Goal: Task Accomplishment & Management: Complete application form

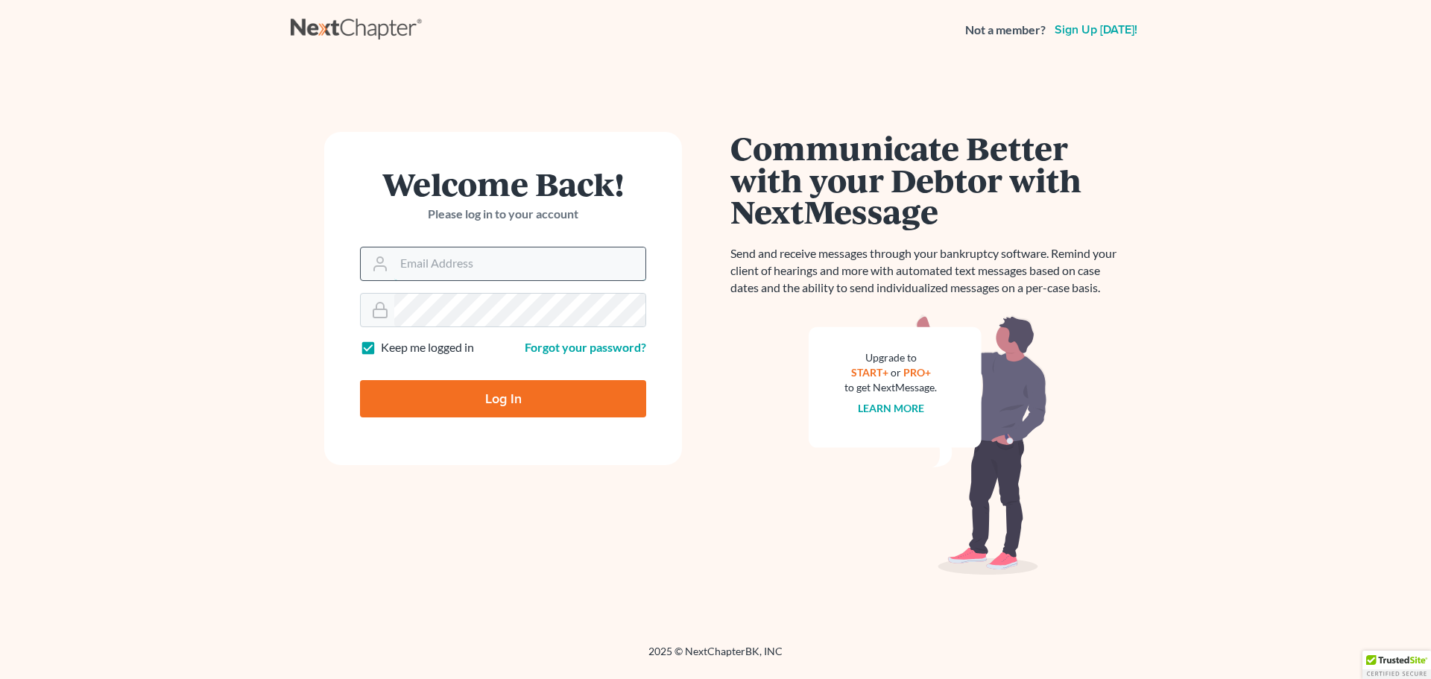
click at [493, 256] on input "Email Address" at bounding box center [519, 263] width 251 height 33
type input "[EMAIL_ADDRESS][DOMAIN_NAME]"
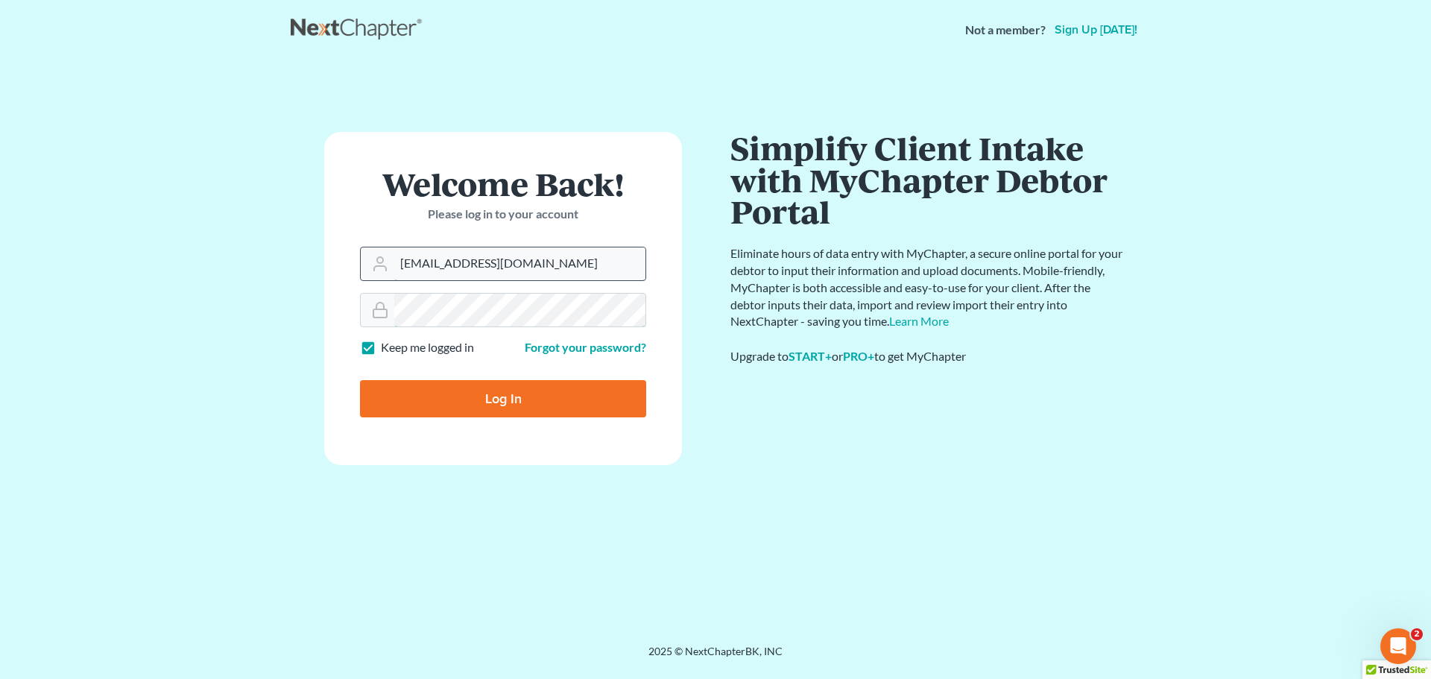
click at [360, 380] on input "Log In" at bounding box center [503, 398] width 286 height 37
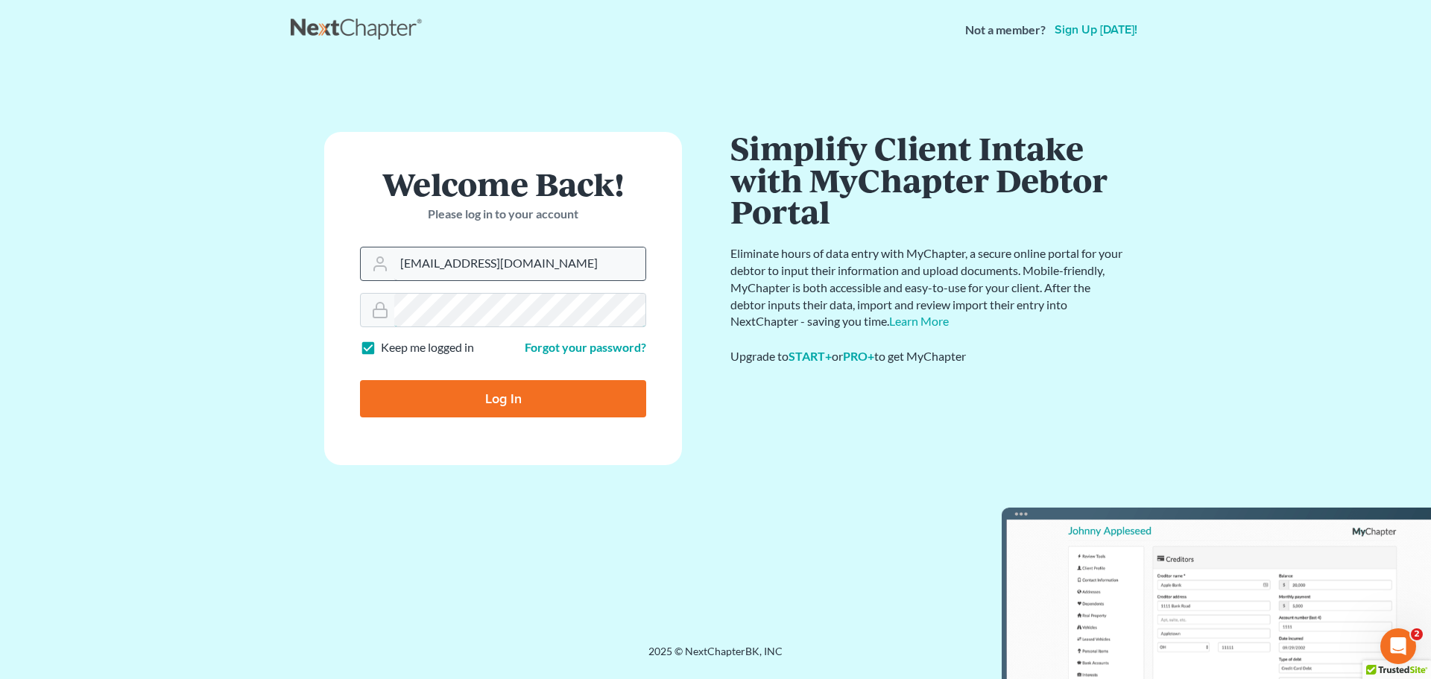
type input "Thinking..."
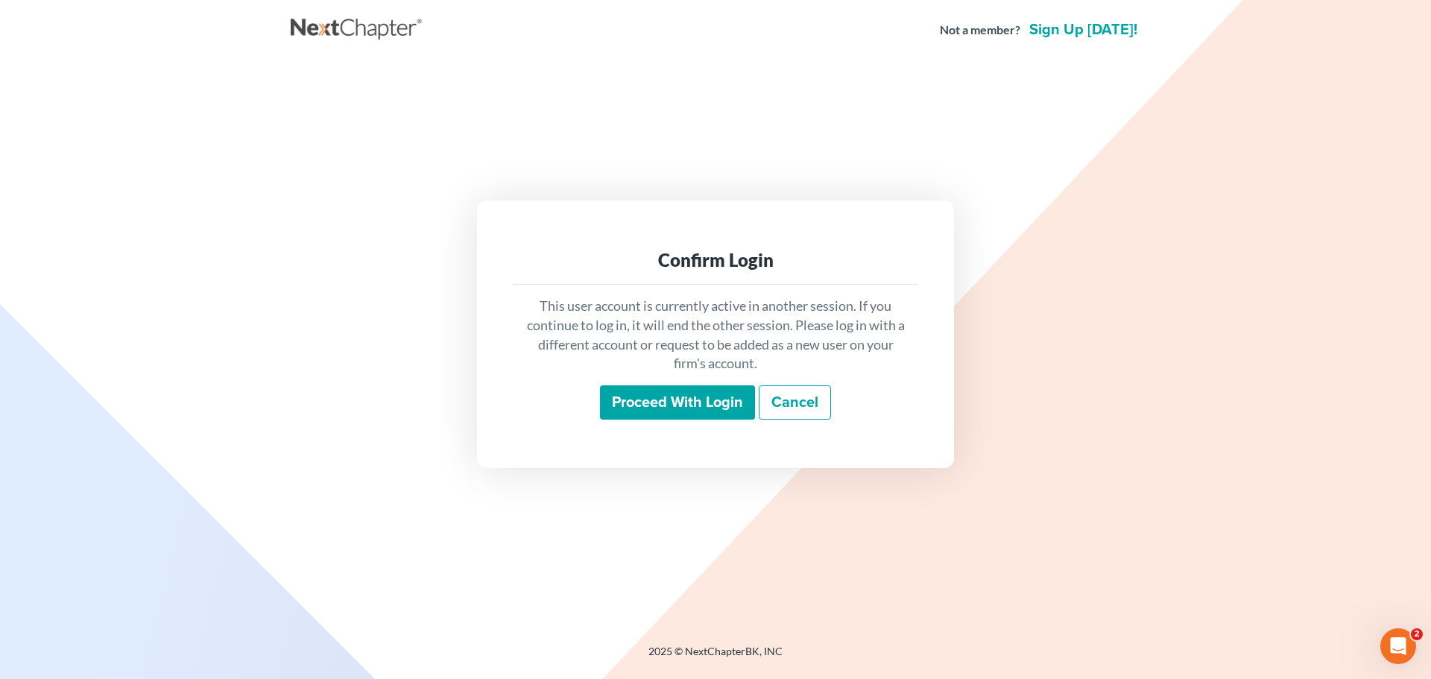
click at [663, 397] on input "Proceed with login" at bounding box center [677, 402] width 155 height 34
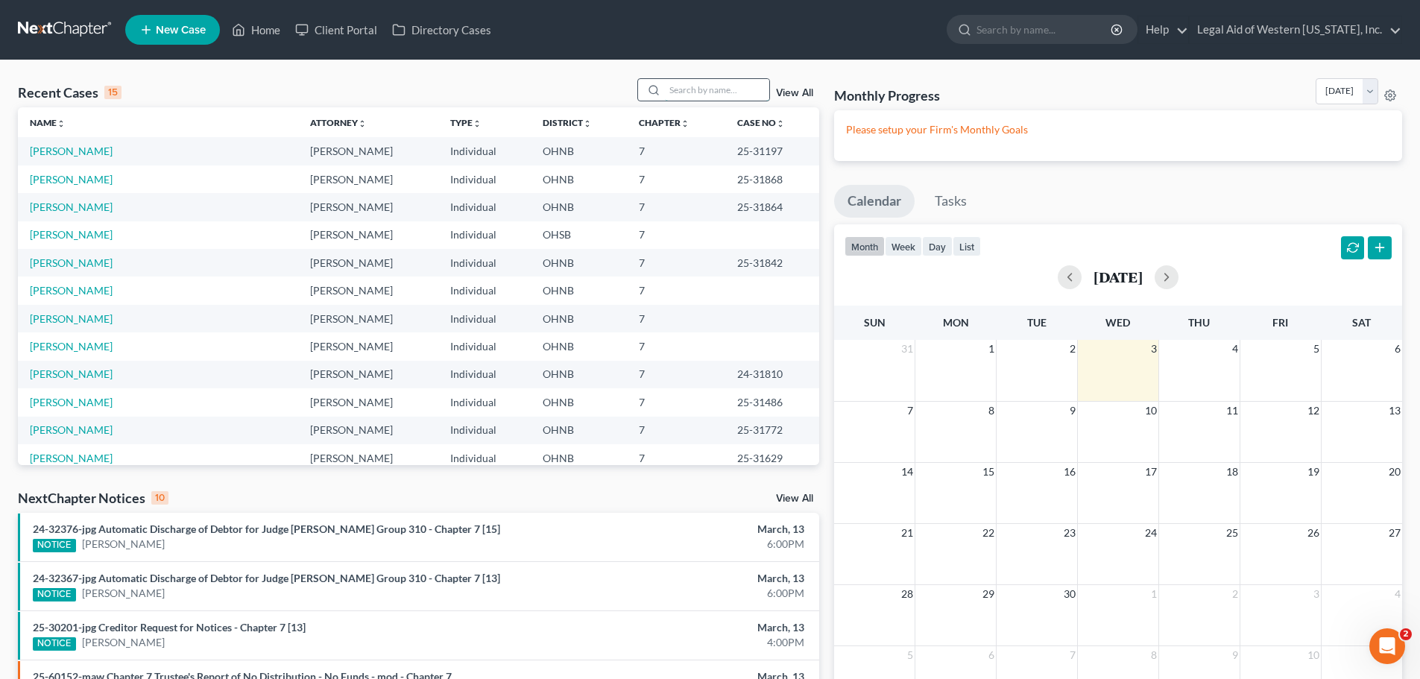
click at [724, 95] on input "search" at bounding box center [717, 90] width 104 height 22
type input "cready"
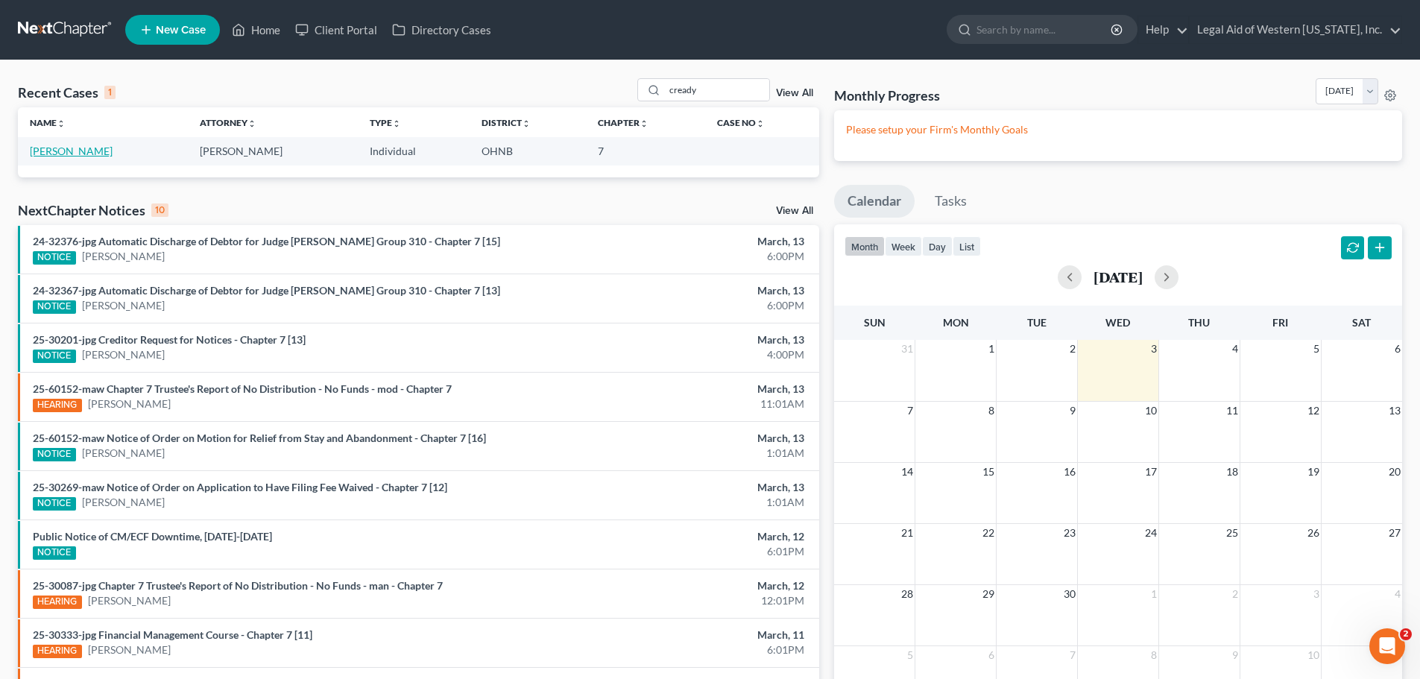
click at [89, 153] on link "[PERSON_NAME]" at bounding box center [71, 151] width 83 height 13
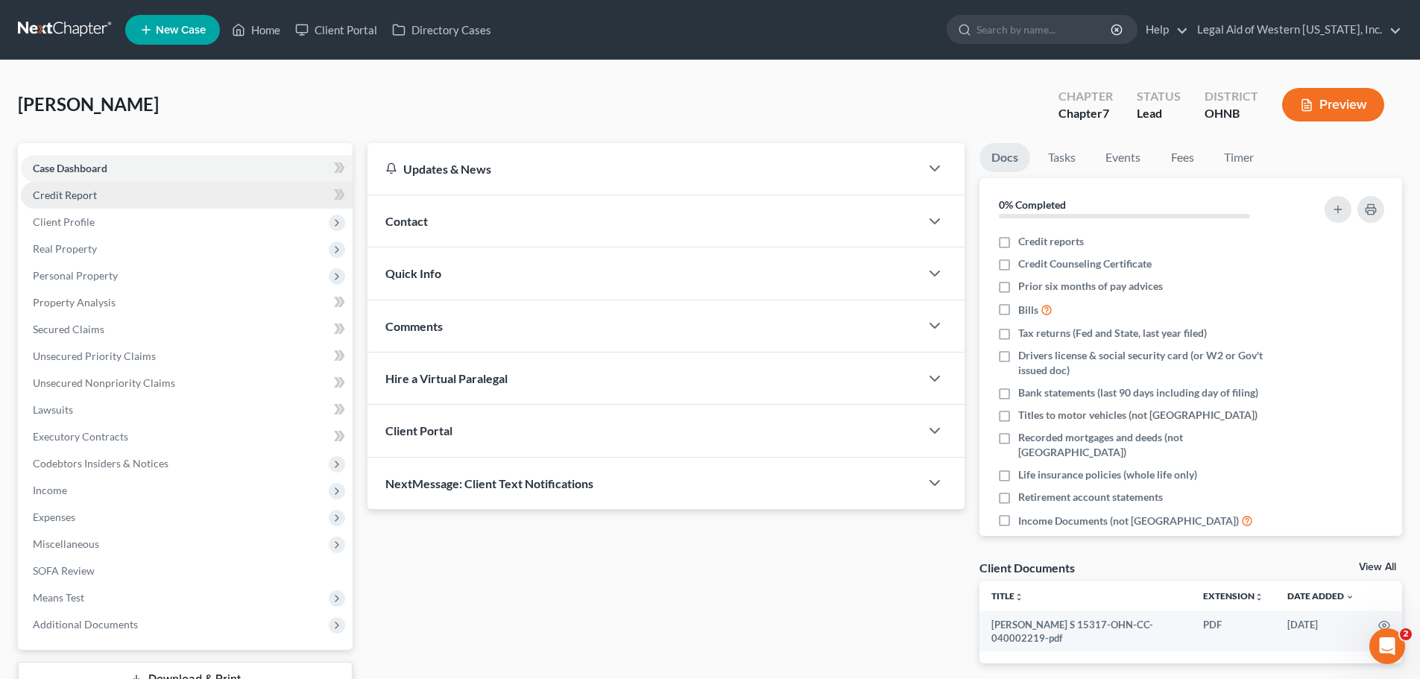
scroll to position [113, 0]
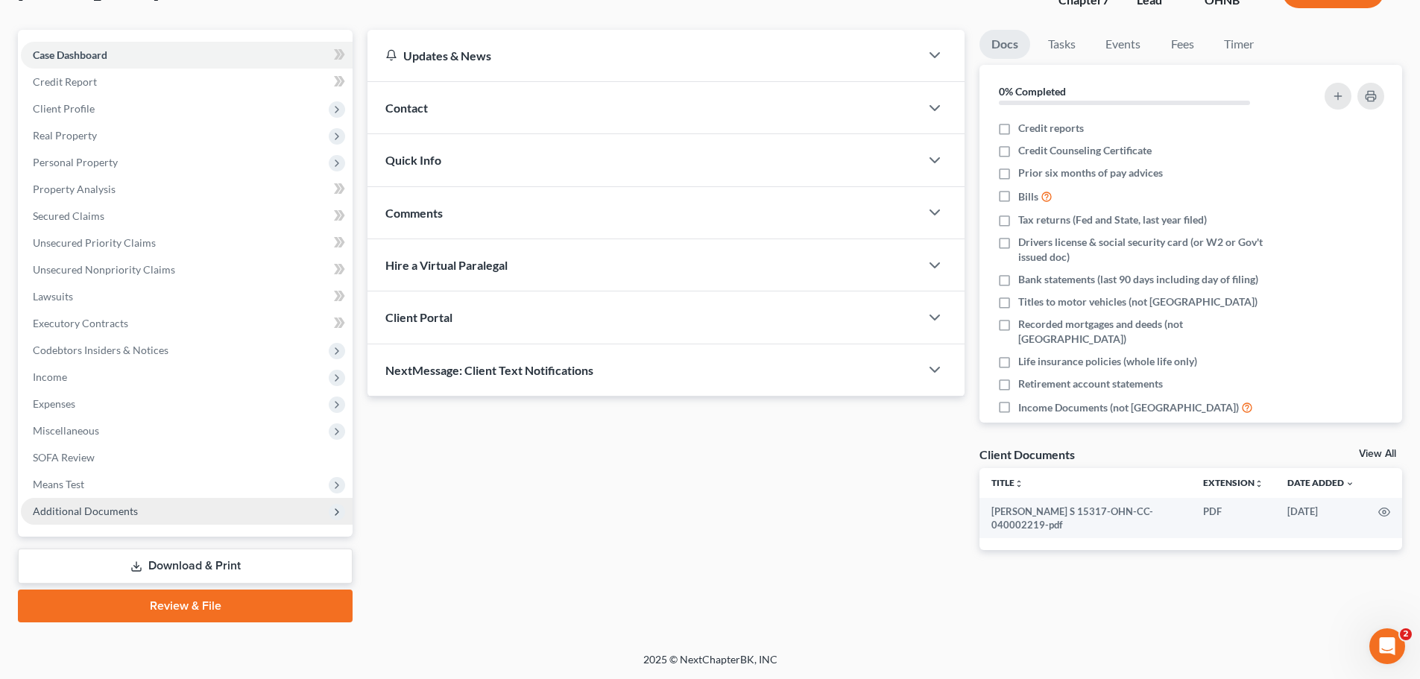
click at [259, 516] on span "Additional Documents" at bounding box center [187, 511] width 332 height 27
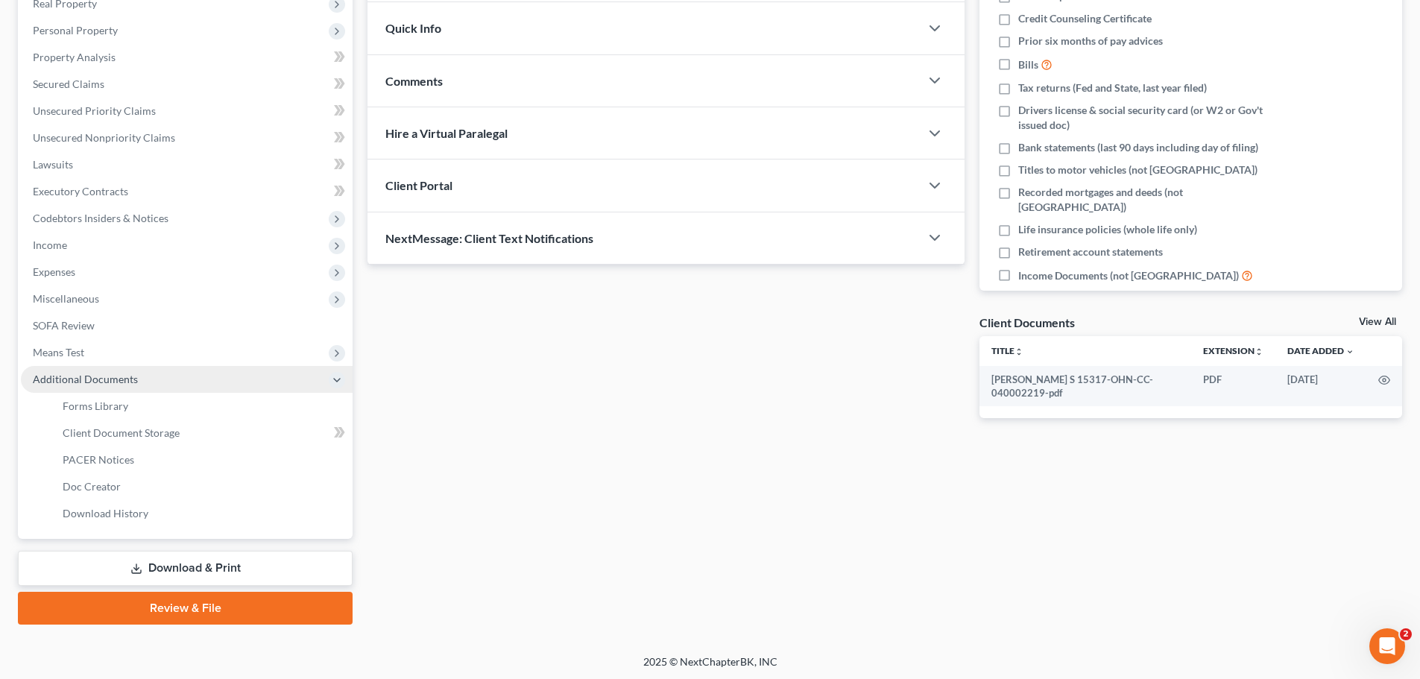
scroll to position [247, 0]
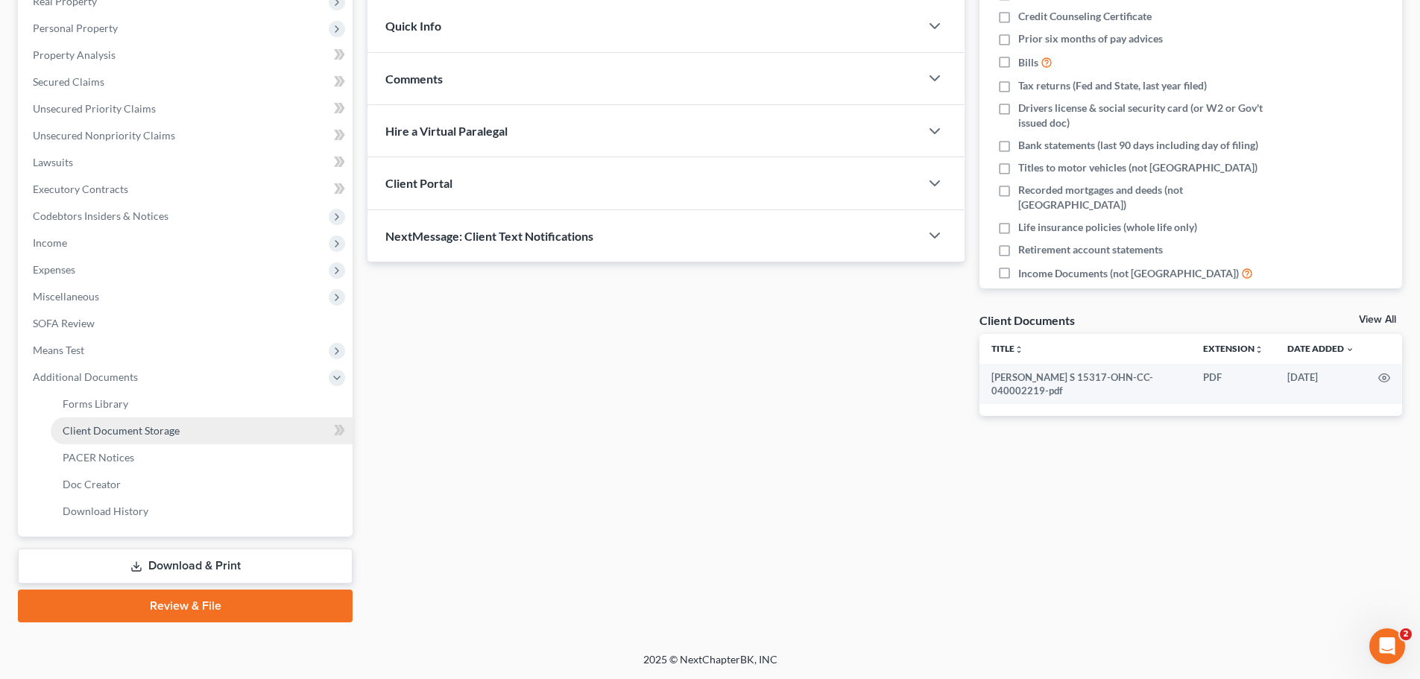
click at [232, 431] on link "Client Document Storage" at bounding box center [202, 430] width 302 height 27
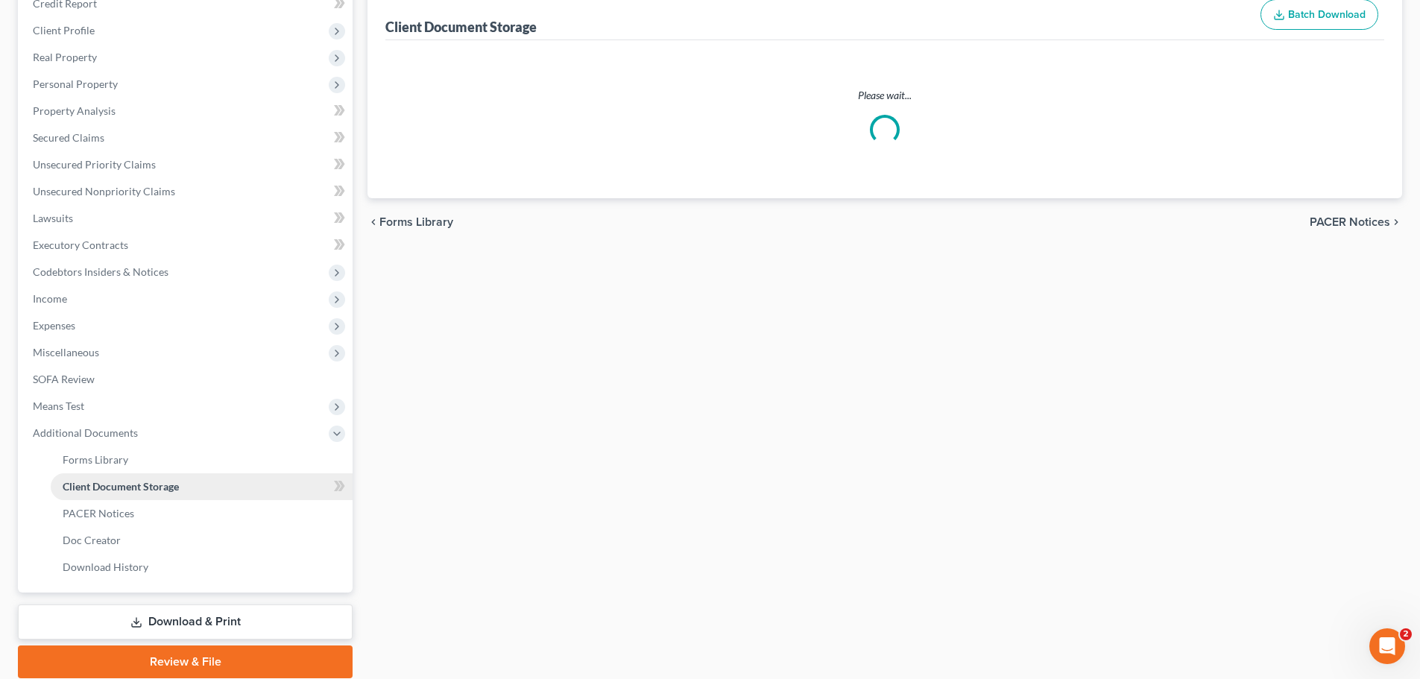
select select "5"
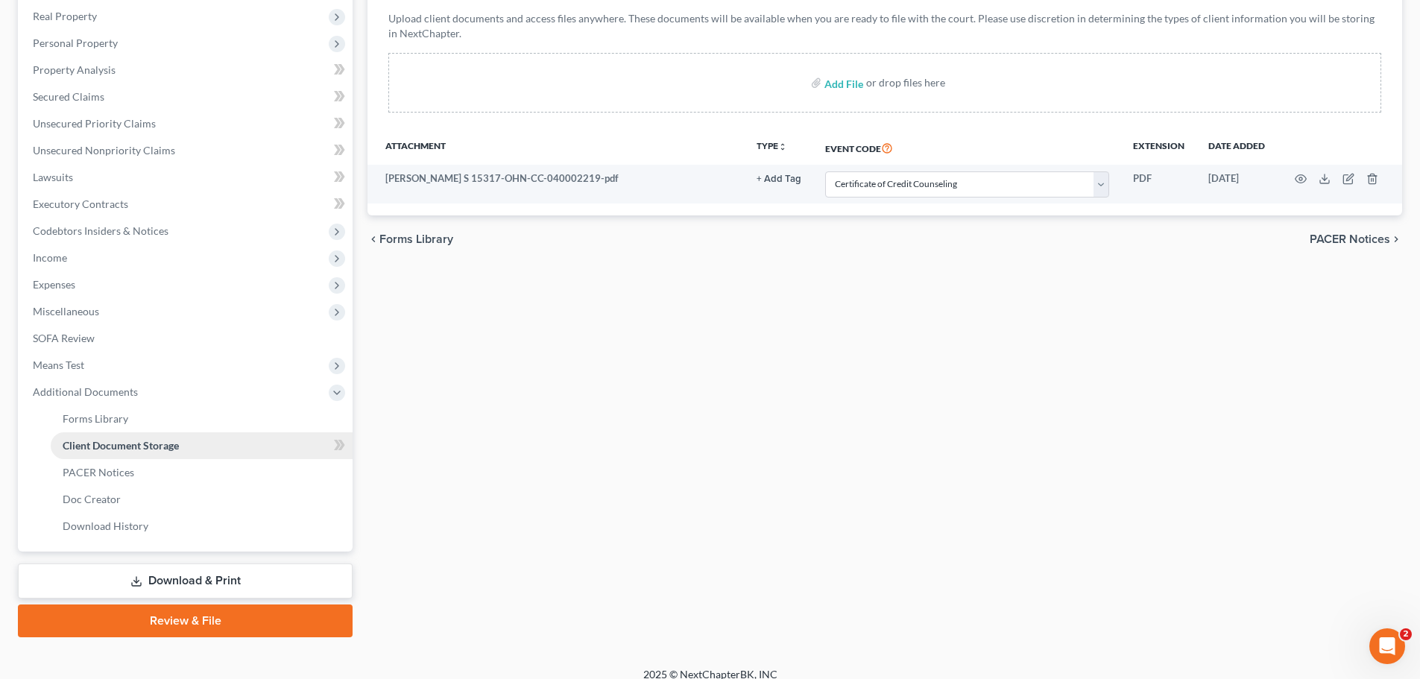
scroll to position [247, 0]
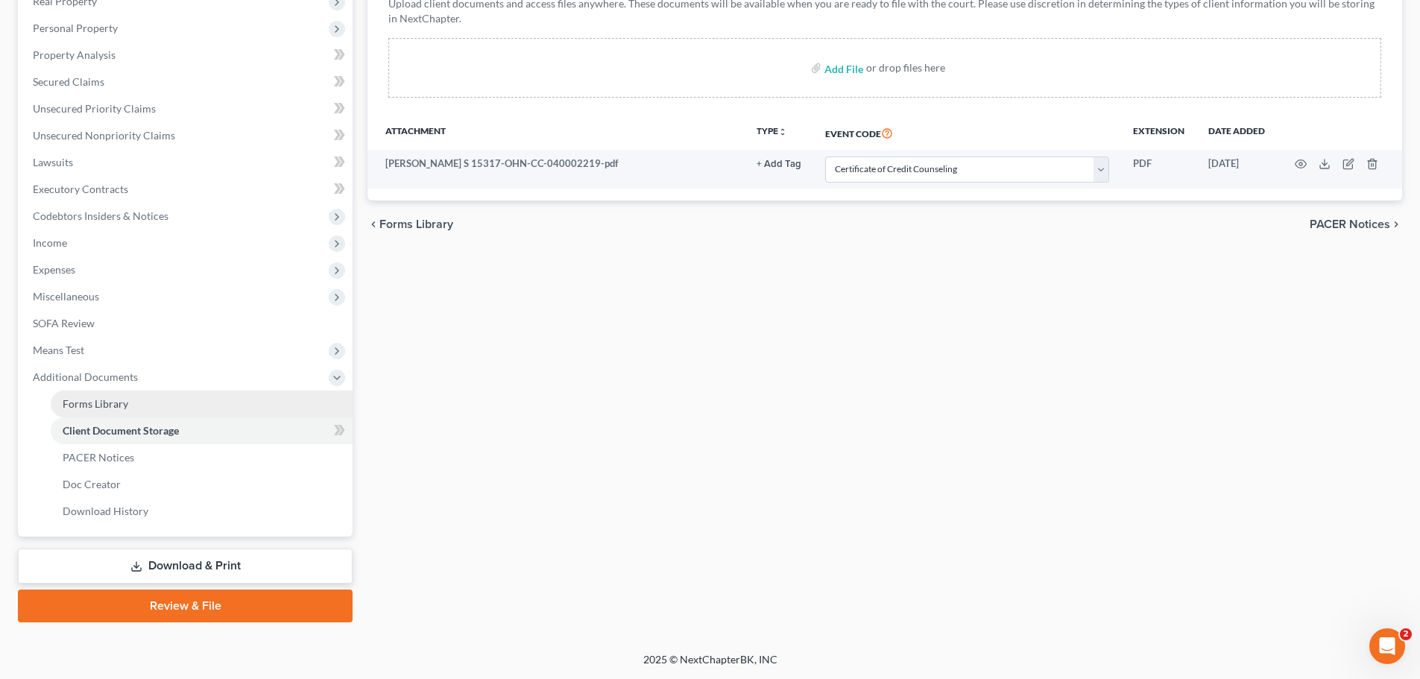
click at [120, 406] on span "Forms Library" at bounding box center [96, 403] width 66 height 13
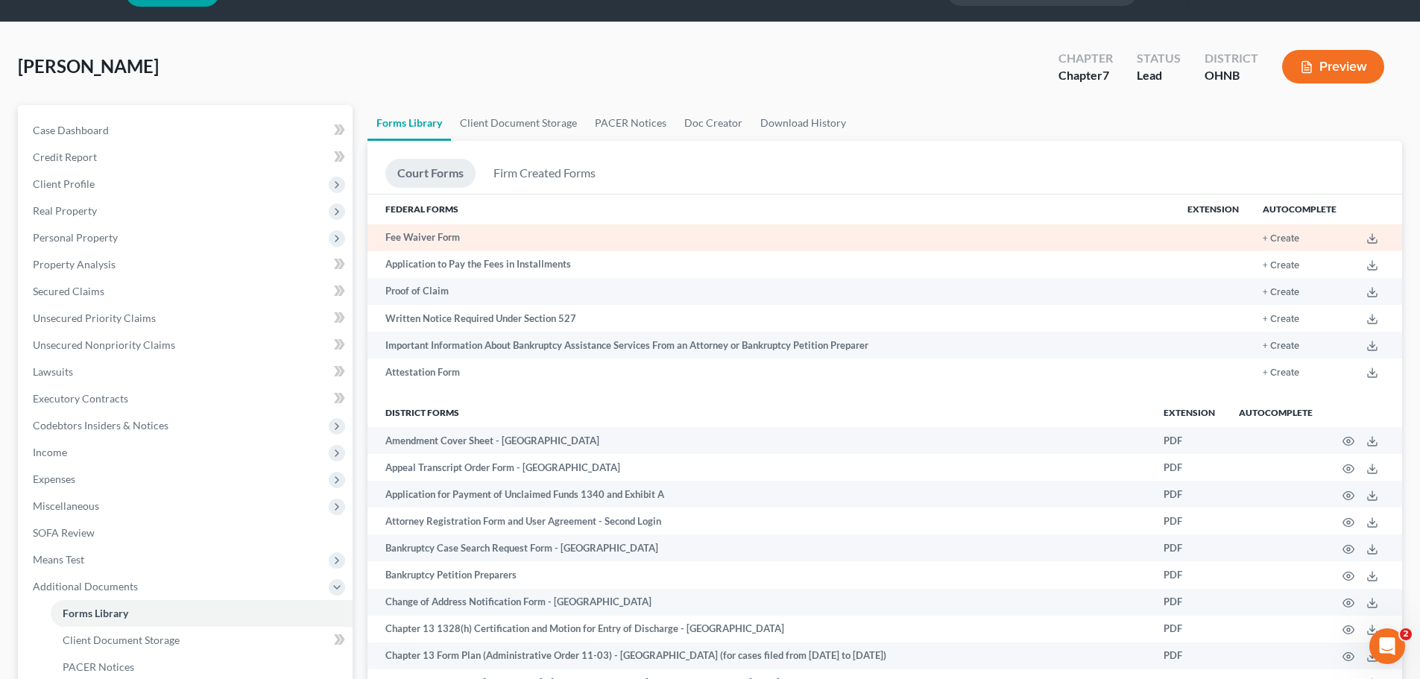
scroll to position [75, 0]
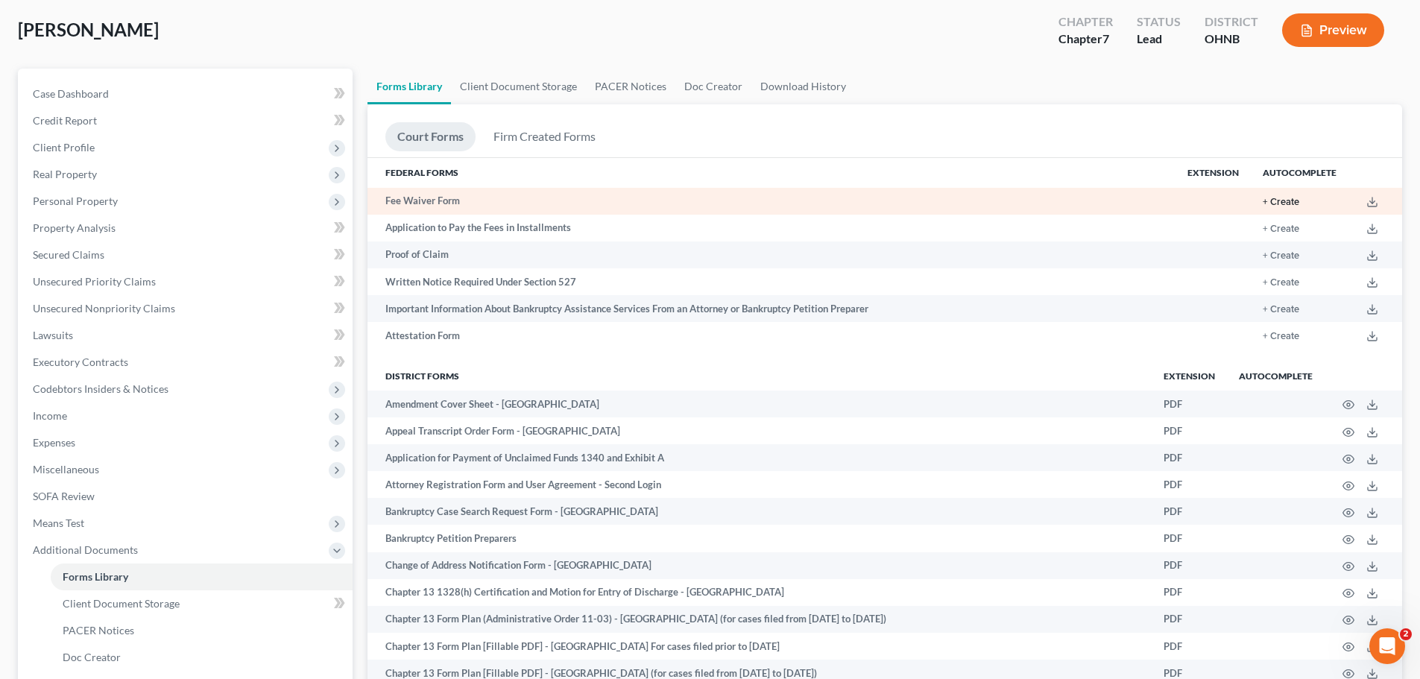
click at [1297, 203] on button "+ Create" at bounding box center [1280, 202] width 37 height 10
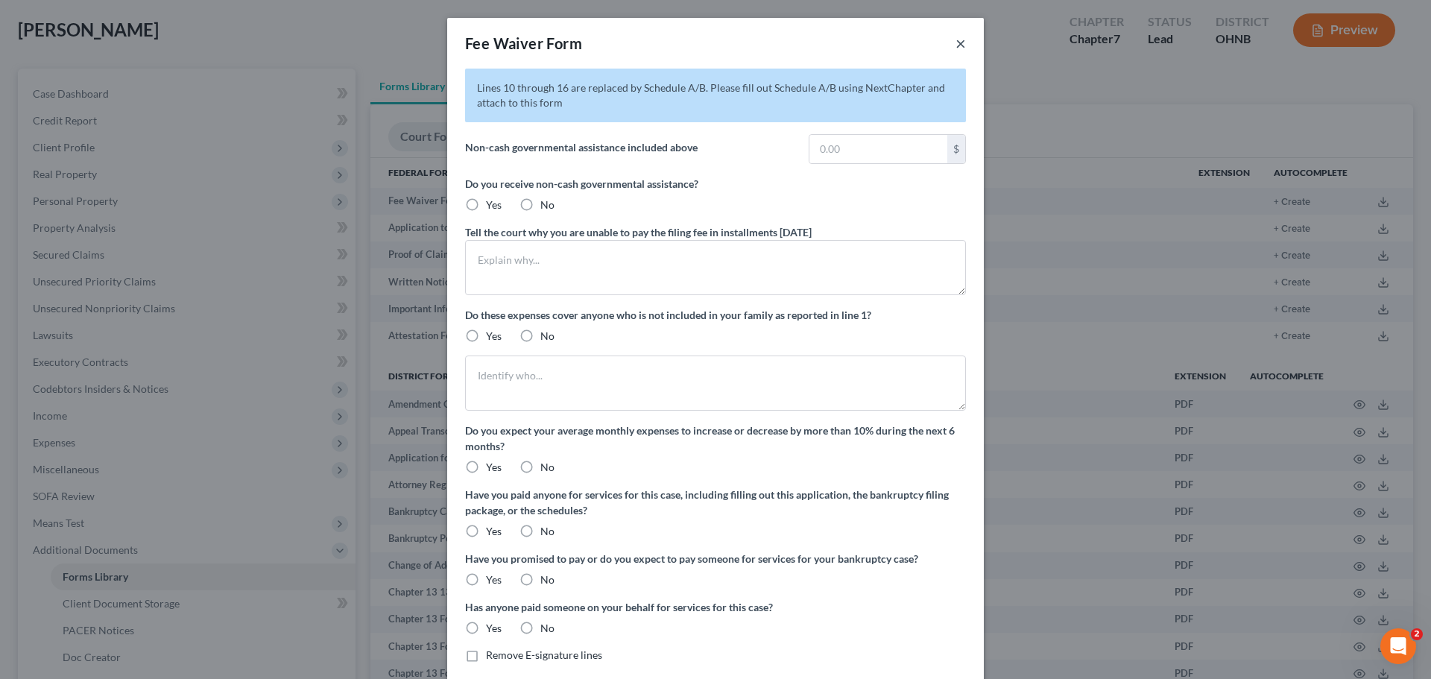
click at [957, 47] on button "×" at bounding box center [960, 43] width 10 height 18
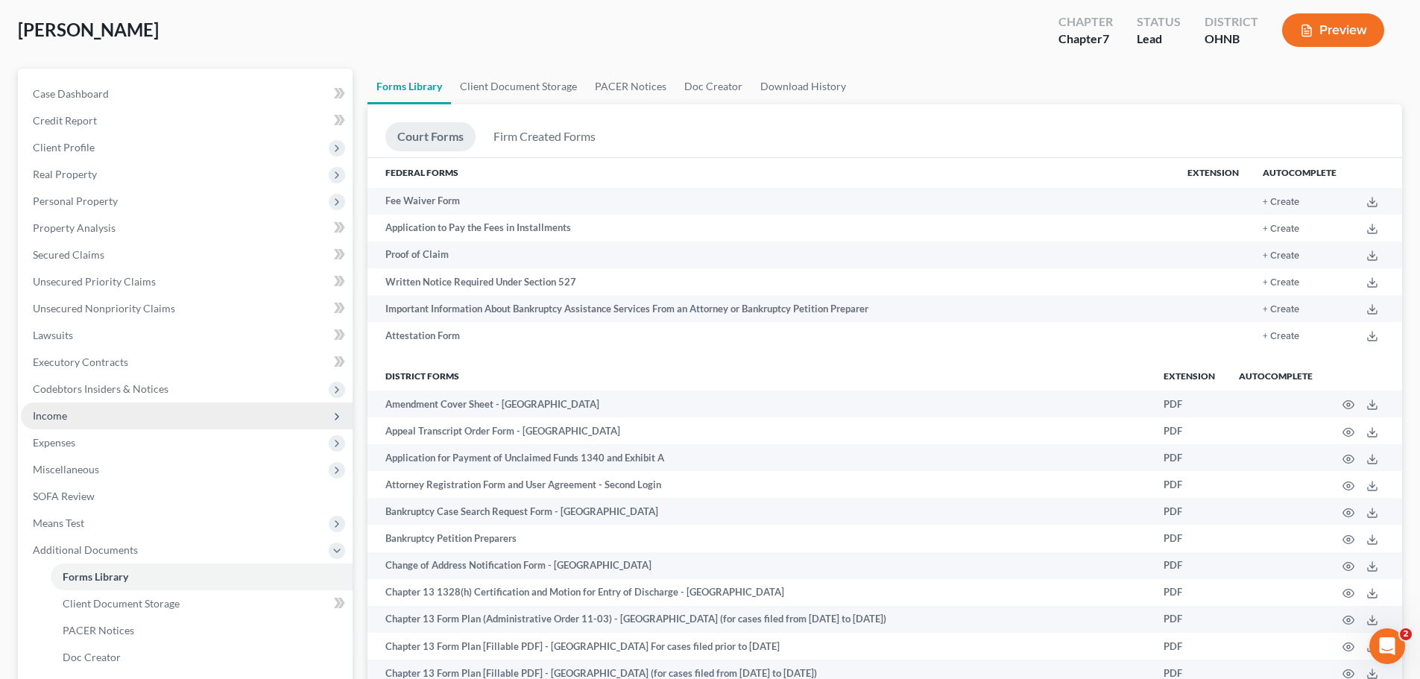
click at [139, 420] on span "Income" at bounding box center [187, 415] width 332 height 27
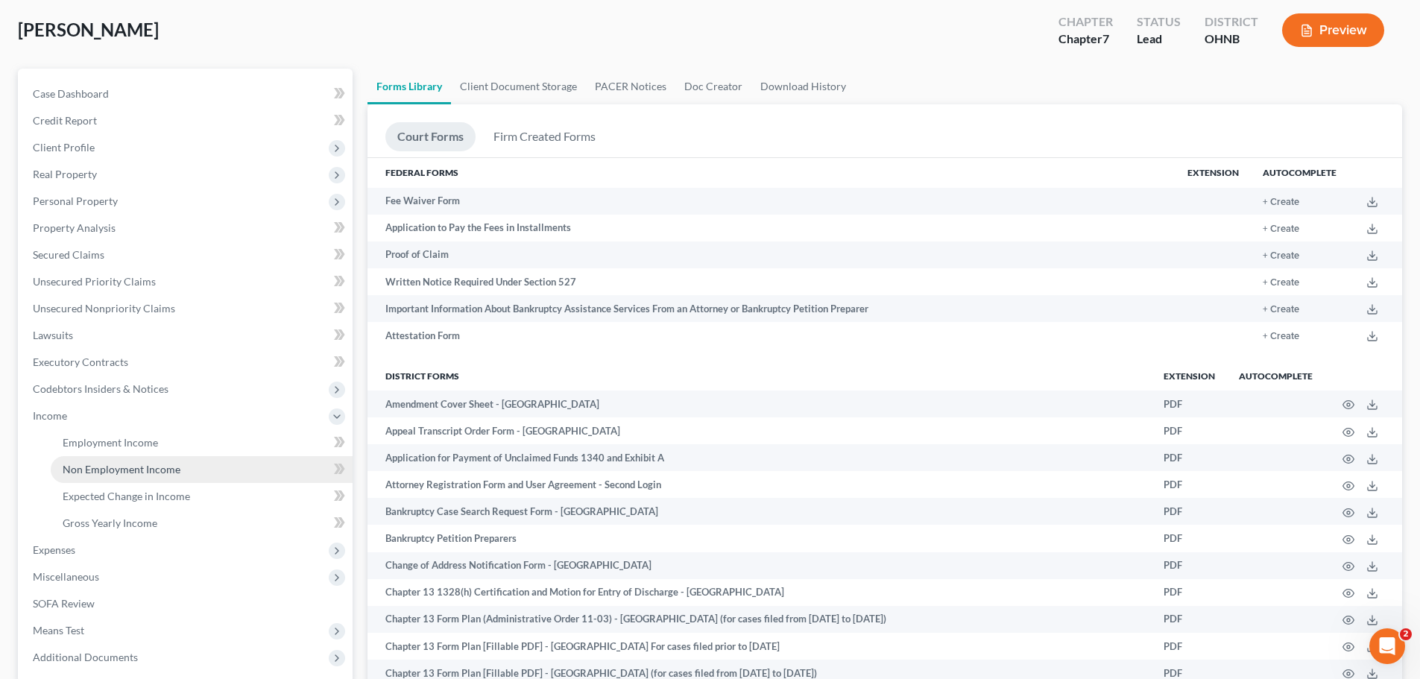
click at [176, 463] on span "Non Employment Income" at bounding box center [122, 469] width 118 height 13
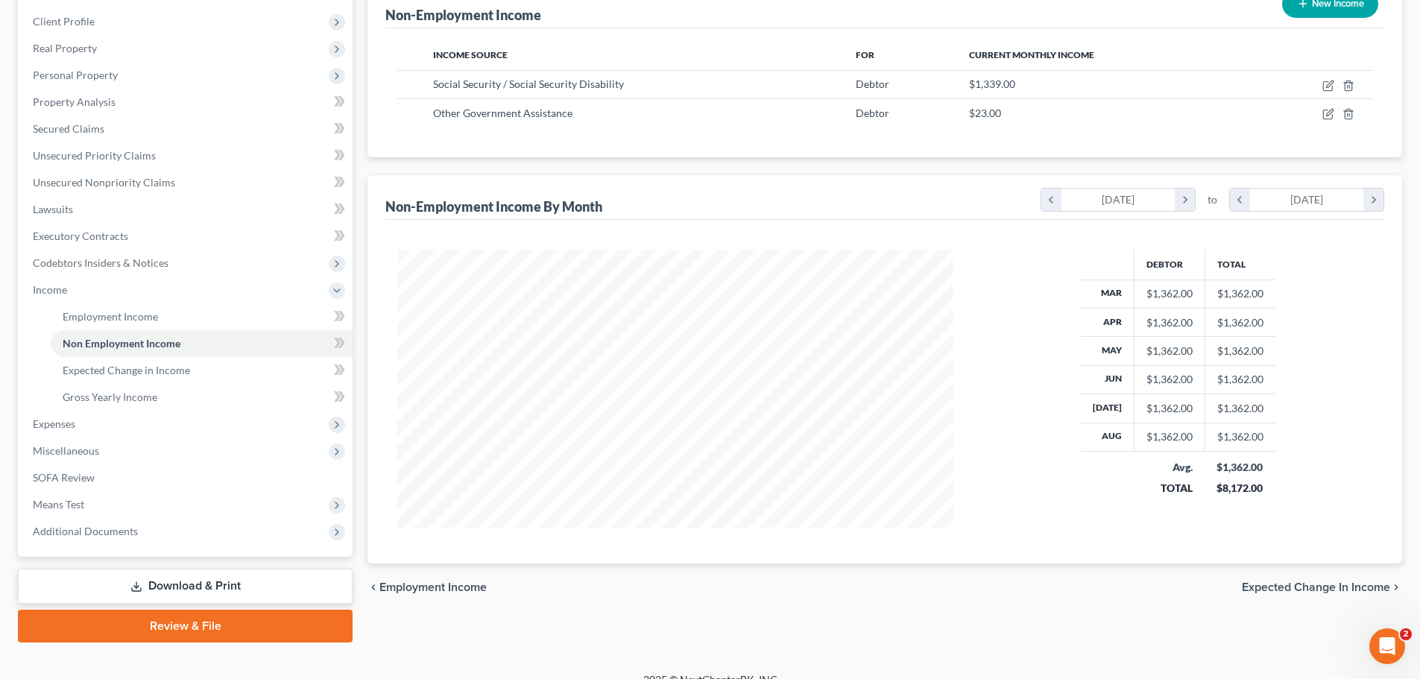
scroll to position [221, 0]
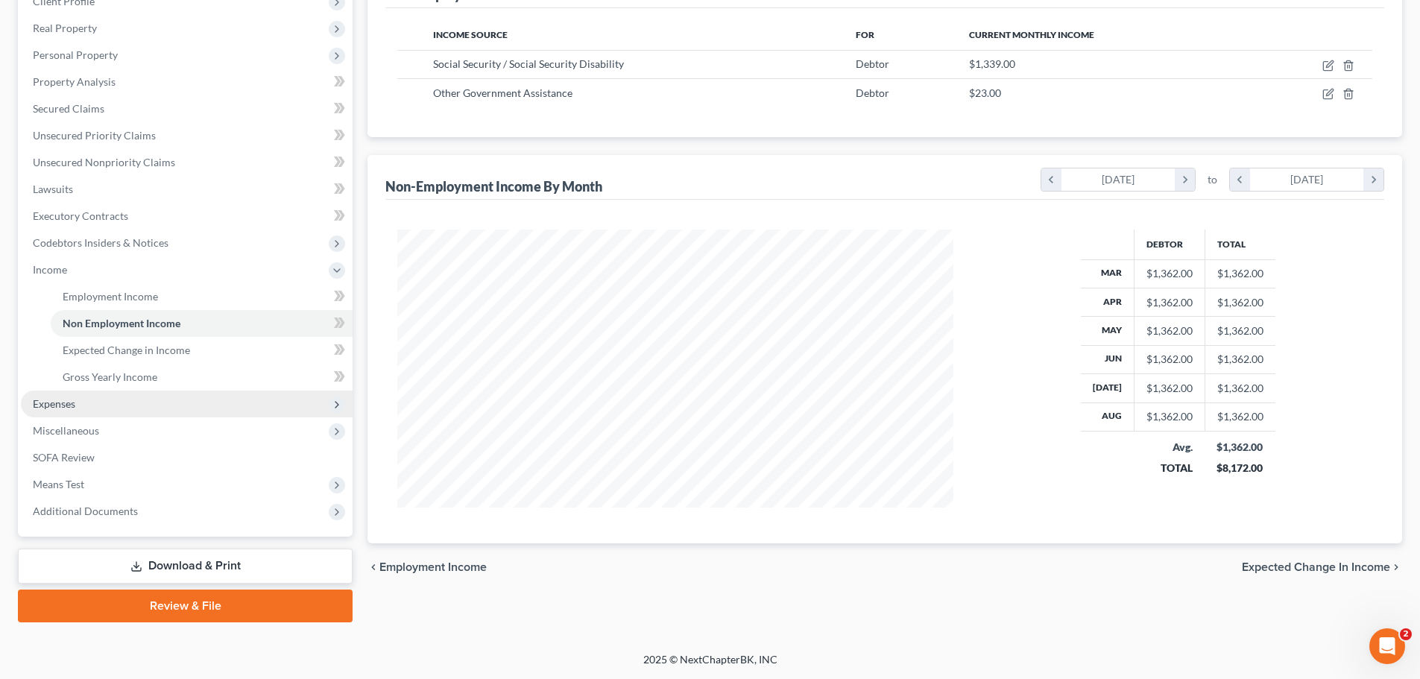
click at [115, 408] on span "Expenses" at bounding box center [187, 403] width 332 height 27
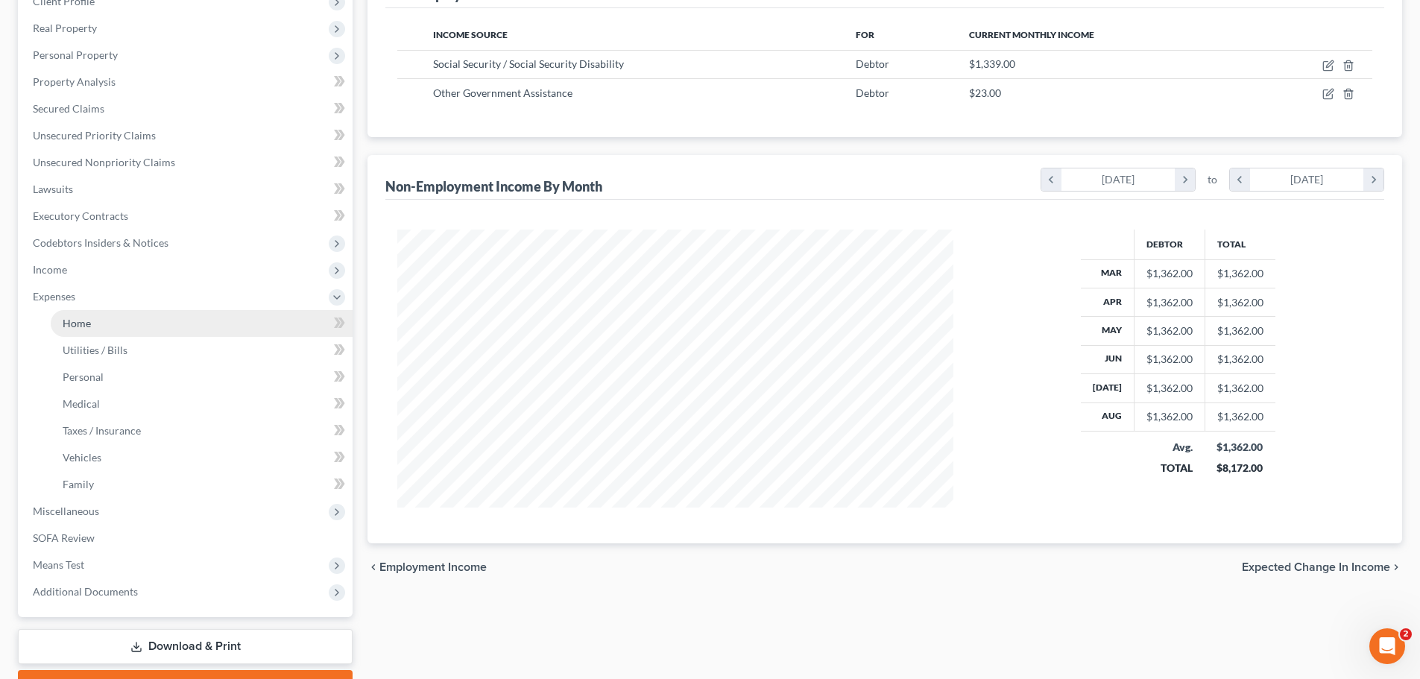
click at [154, 316] on link "Home" at bounding box center [202, 323] width 302 height 27
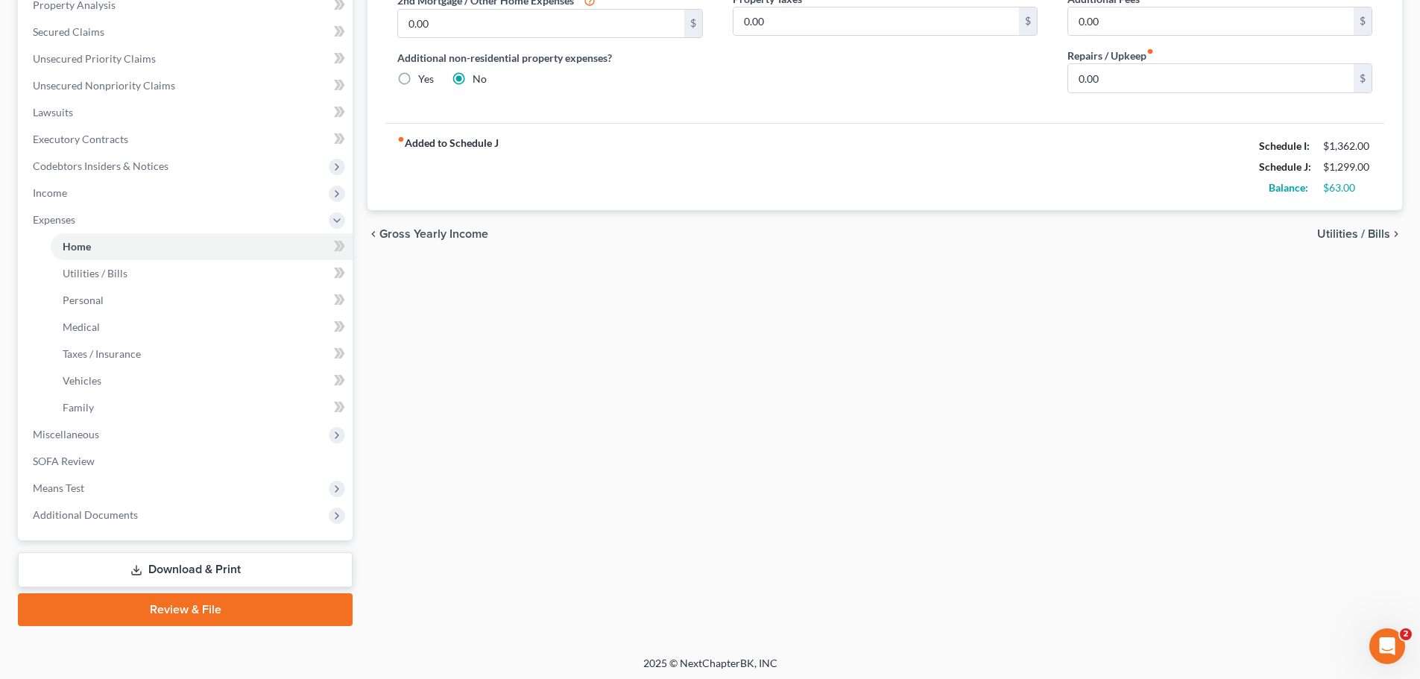
scroll to position [301, 0]
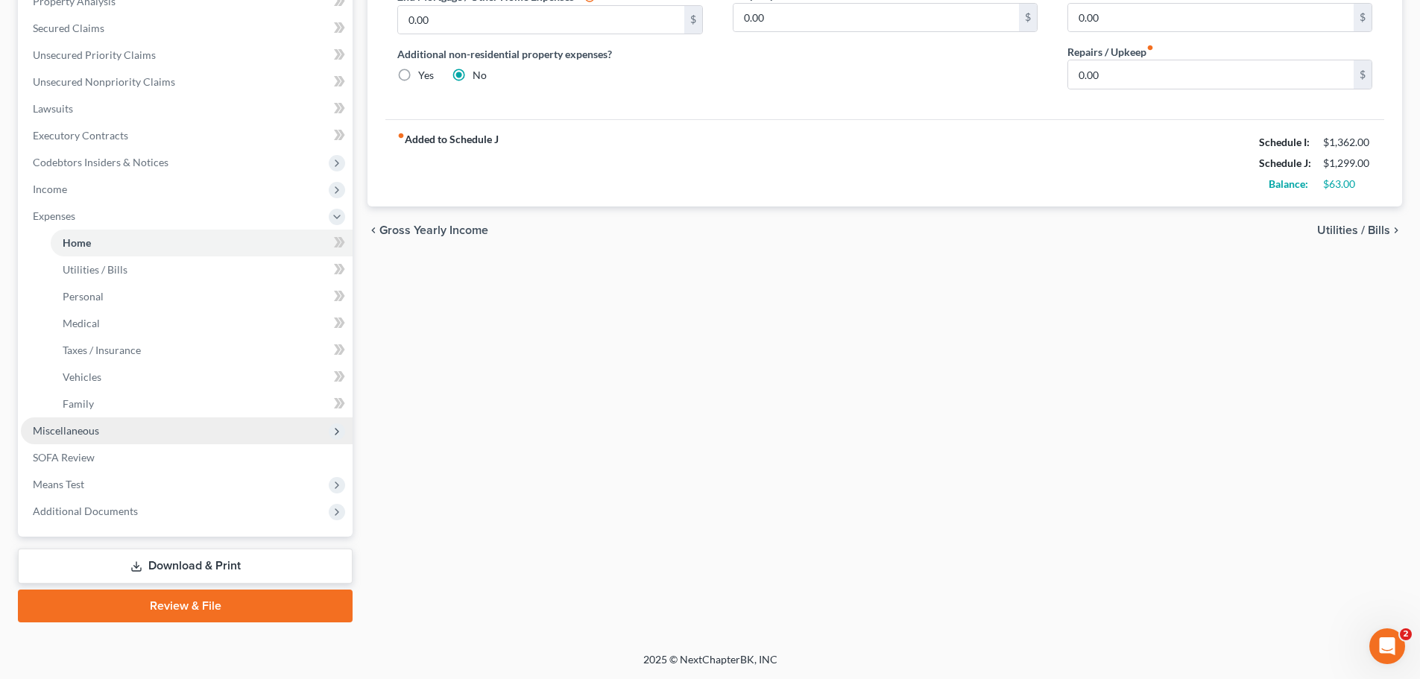
click at [189, 441] on span "Miscellaneous" at bounding box center [187, 430] width 332 height 27
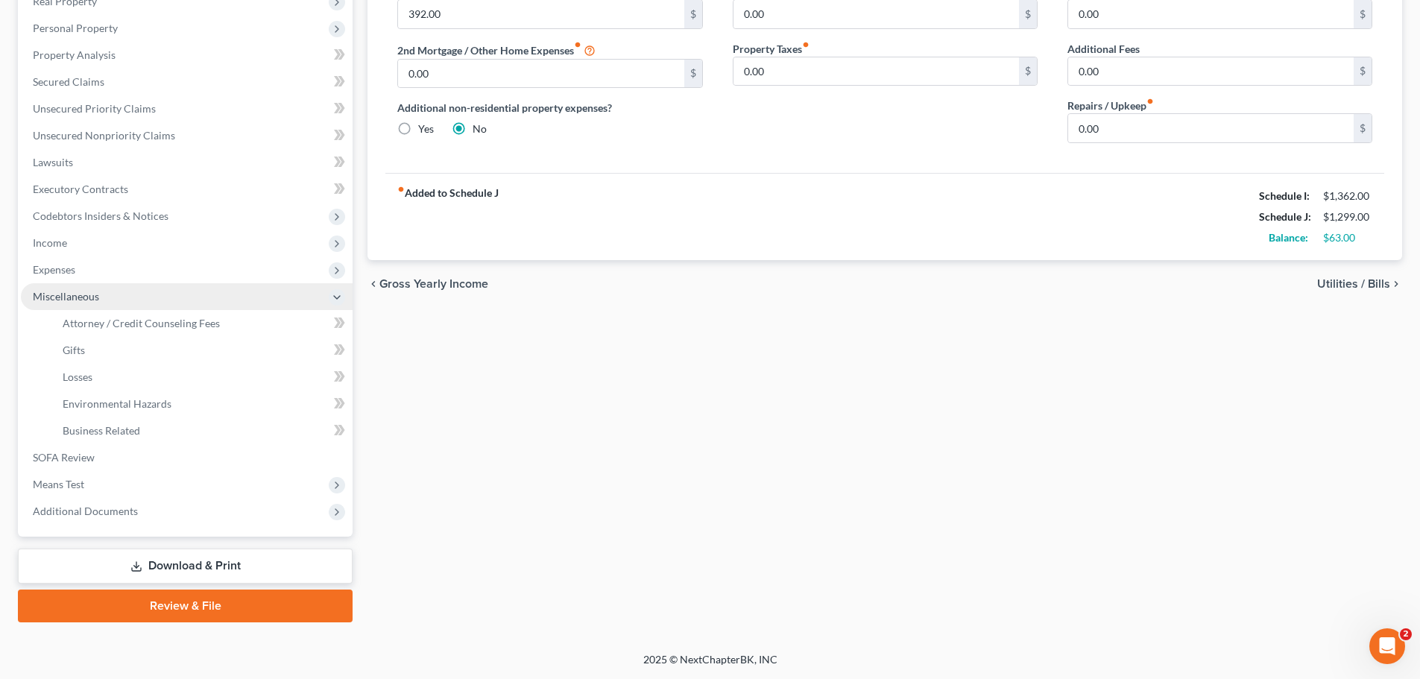
scroll to position [247, 0]
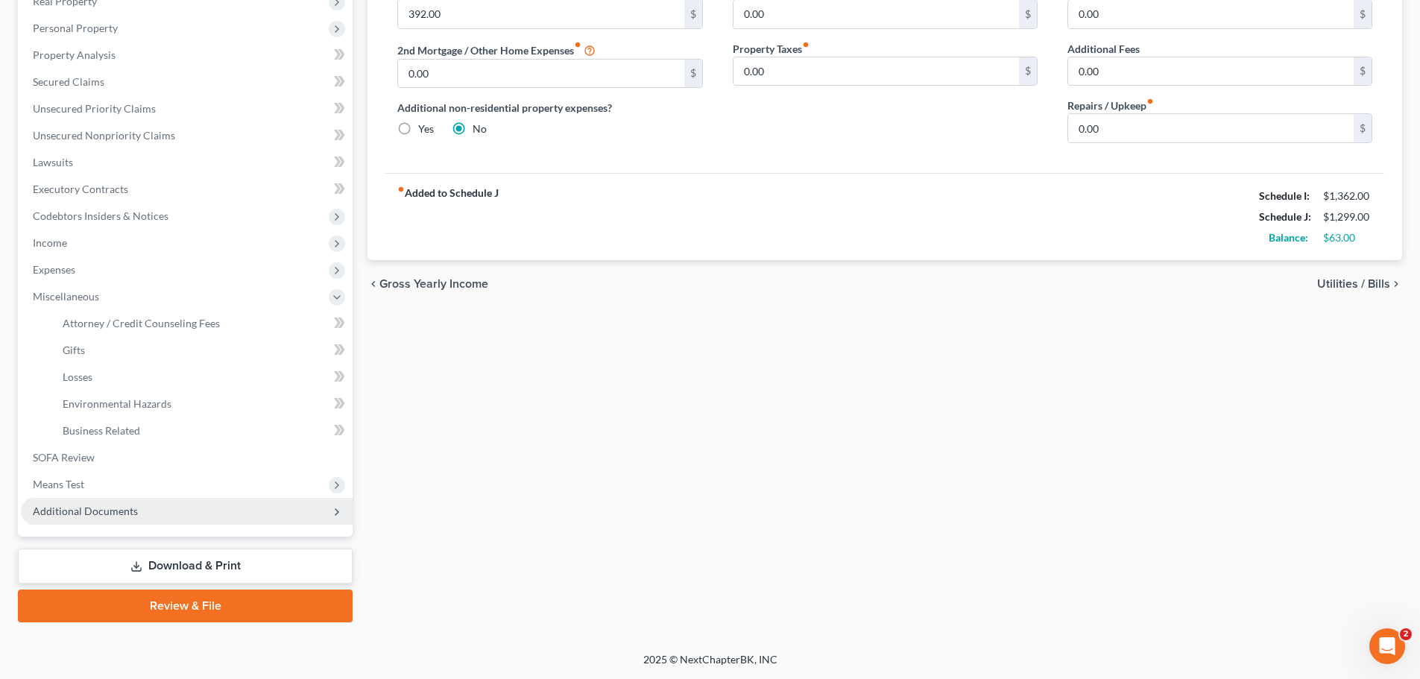
click at [178, 510] on span "Additional Documents" at bounding box center [187, 511] width 332 height 27
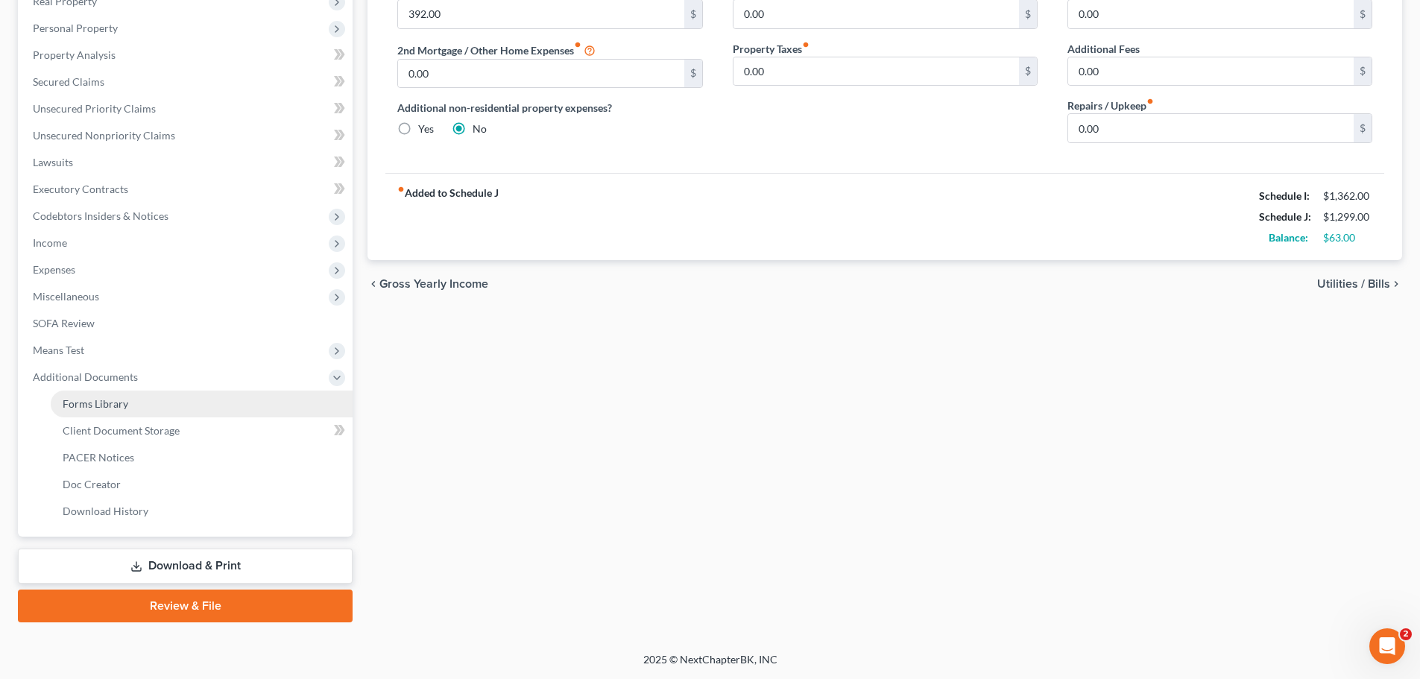
click at [178, 407] on link "Forms Library" at bounding box center [202, 403] width 302 height 27
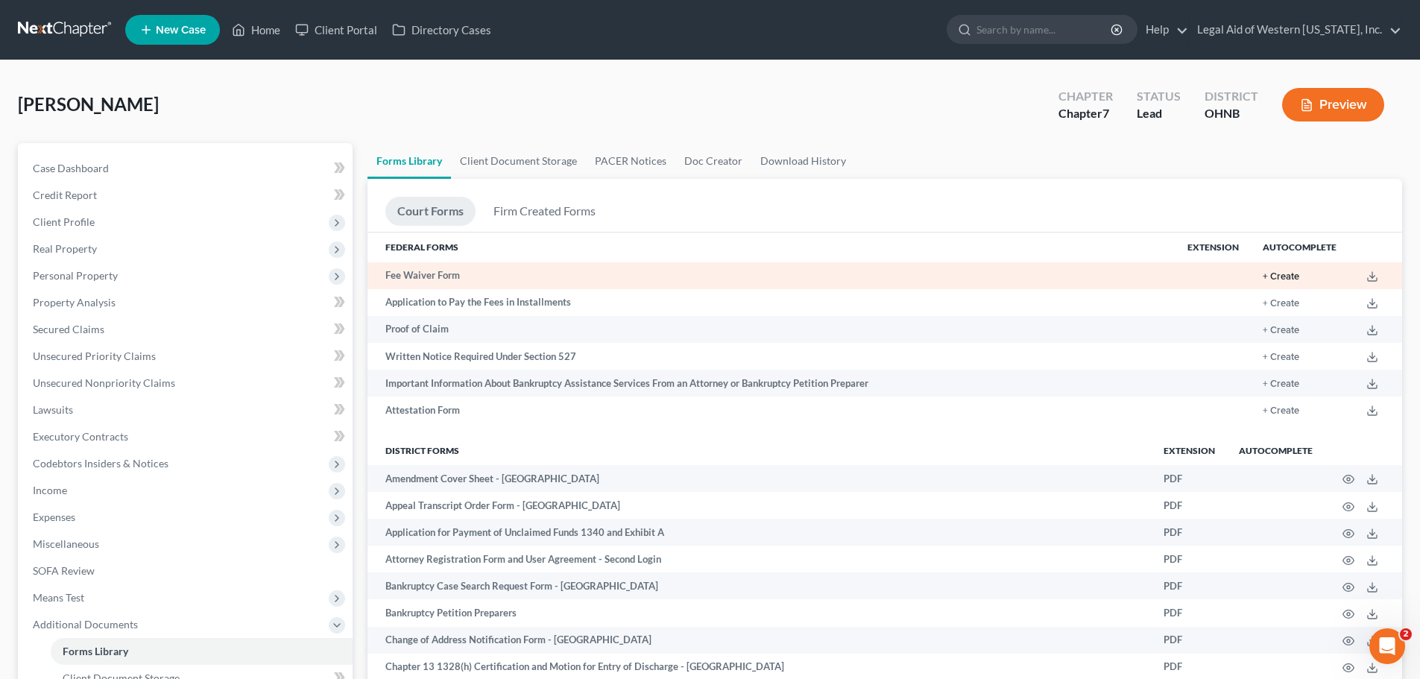
click at [1285, 278] on button "+ Create" at bounding box center [1280, 277] width 37 height 10
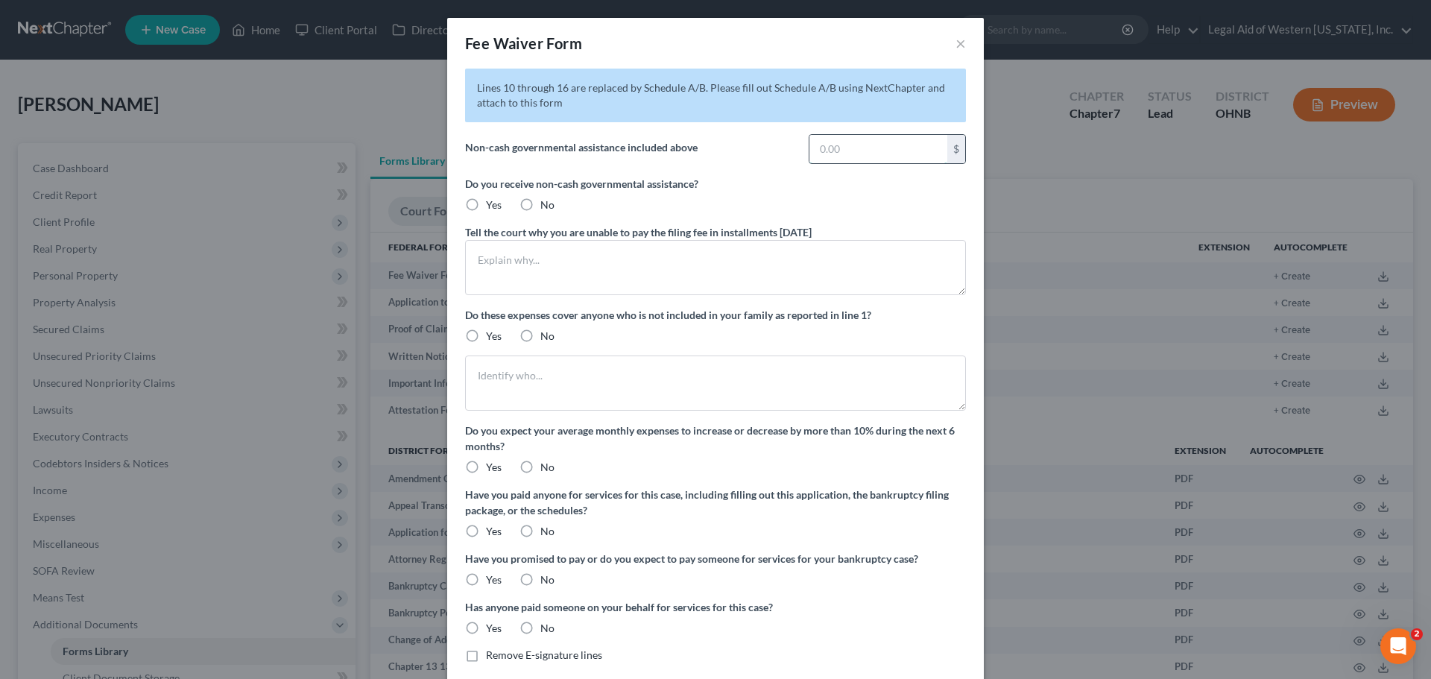
click at [847, 156] on input "text" at bounding box center [878, 149] width 138 height 28
type input "23.00"
click at [486, 206] on label "Yes" at bounding box center [494, 204] width 16 height 15
click at [492, 206] on input "Yes" at bounding box center [497, 202] width 10 height 10
radio input "true"
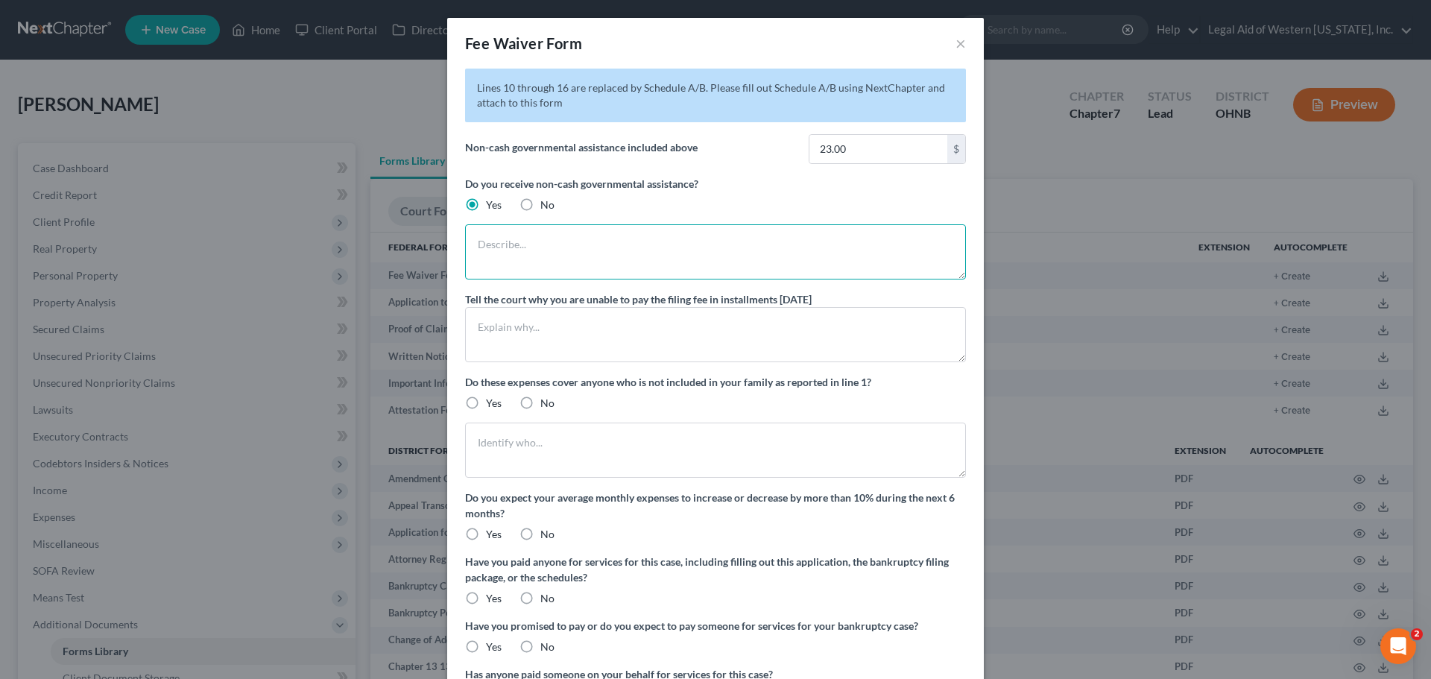
click at [494, 241] on textarea at bounding box center [715, 251] width 501 height 55
type textarea "SNAP benefits"
click at [526, 317] on textarea at bounding box center [715, 334] width 501 height 55
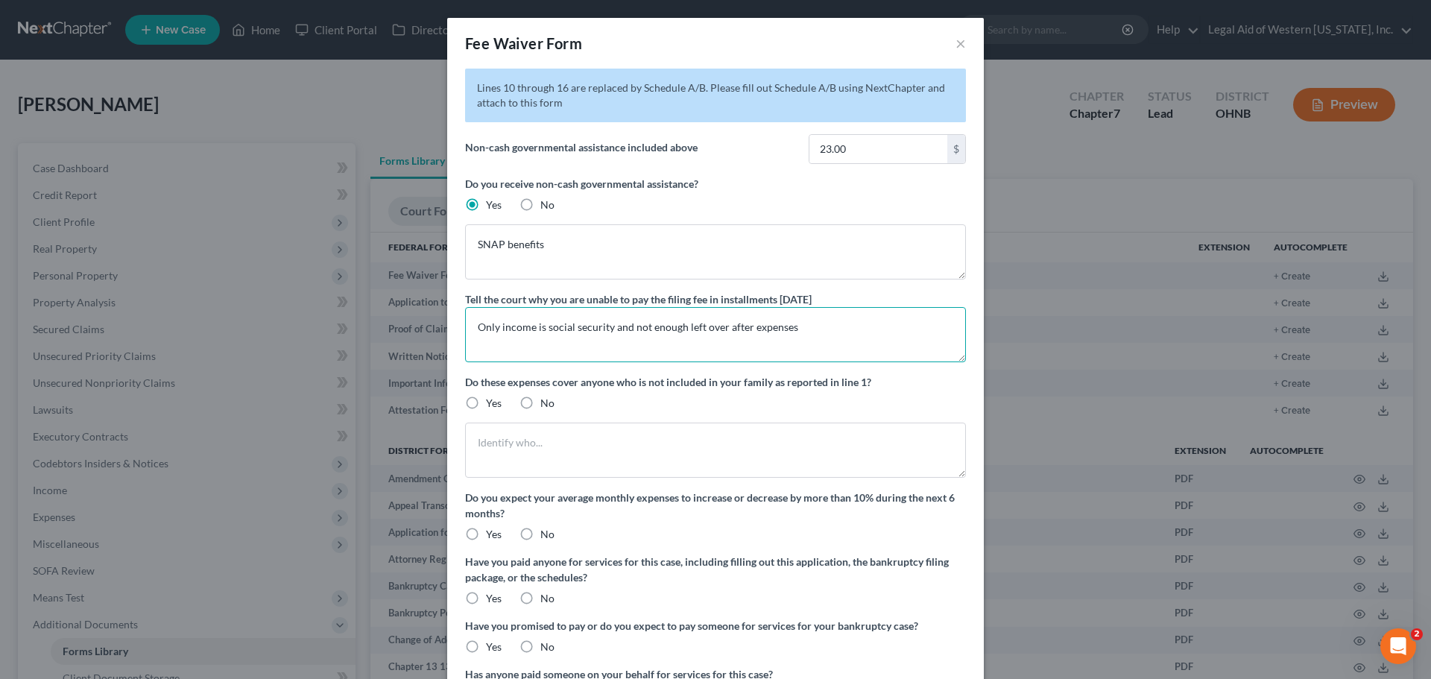
click at [680, 328] on textarea "Only income is social security and not enough left over after expenses" at bounding box center [715, 334] width 501 height 55
click at [846, 311] on textarea "Only income is social security and not enough money left over after expenses" at bounding box center [715, 334] width 501 height 55
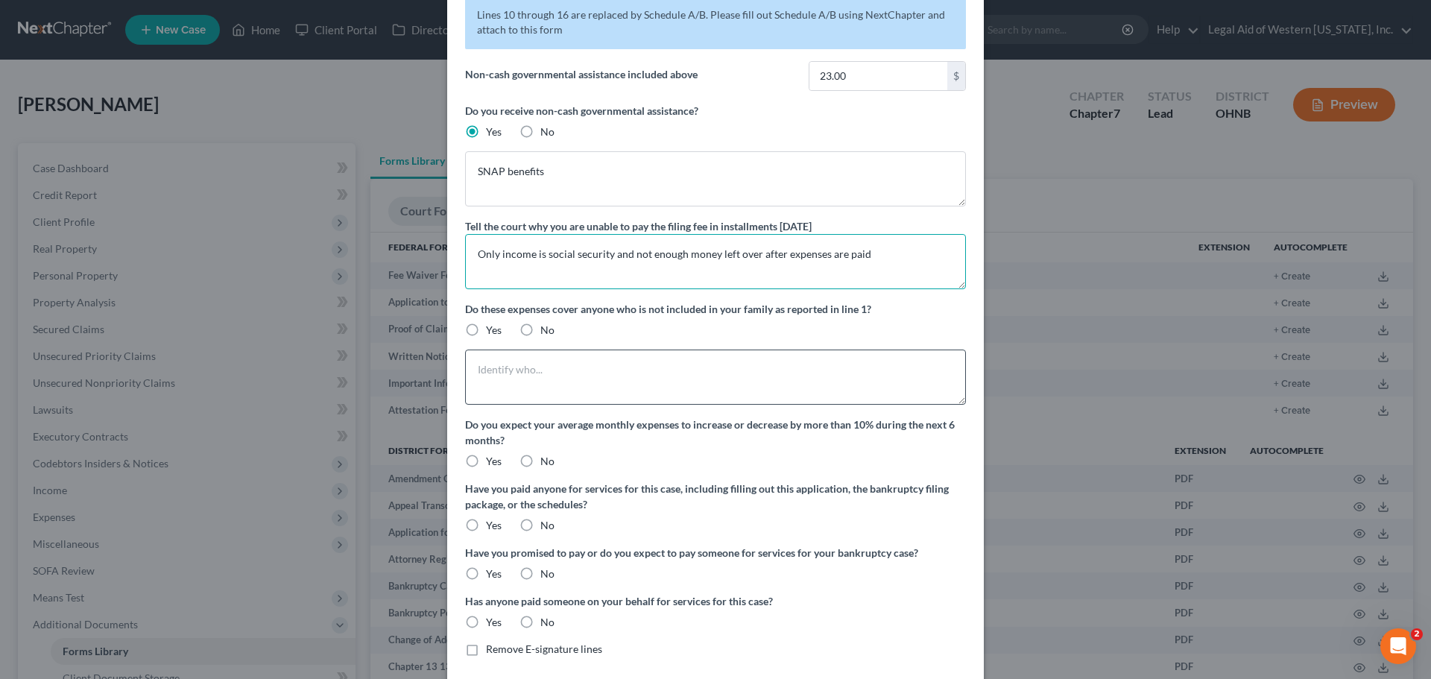
scroll to position [144, 0]
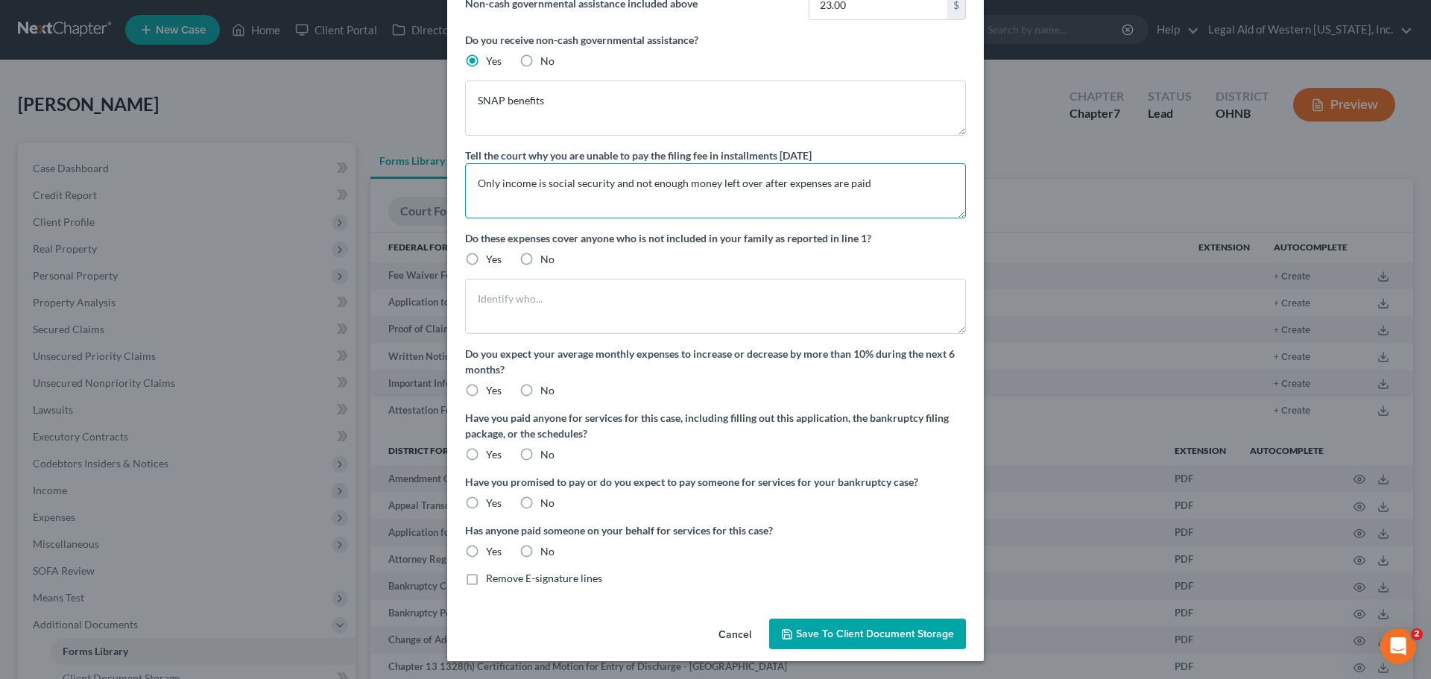
type textarea "Only income is social security and not enough money left over after expenses ar…"
click at [540, 259] on label "No" at bounding box center [547, 259] width 14 height 15
click at [546, 259] on input "No" at bounding box center [551, 257] width 10 height 10
radio input "true"
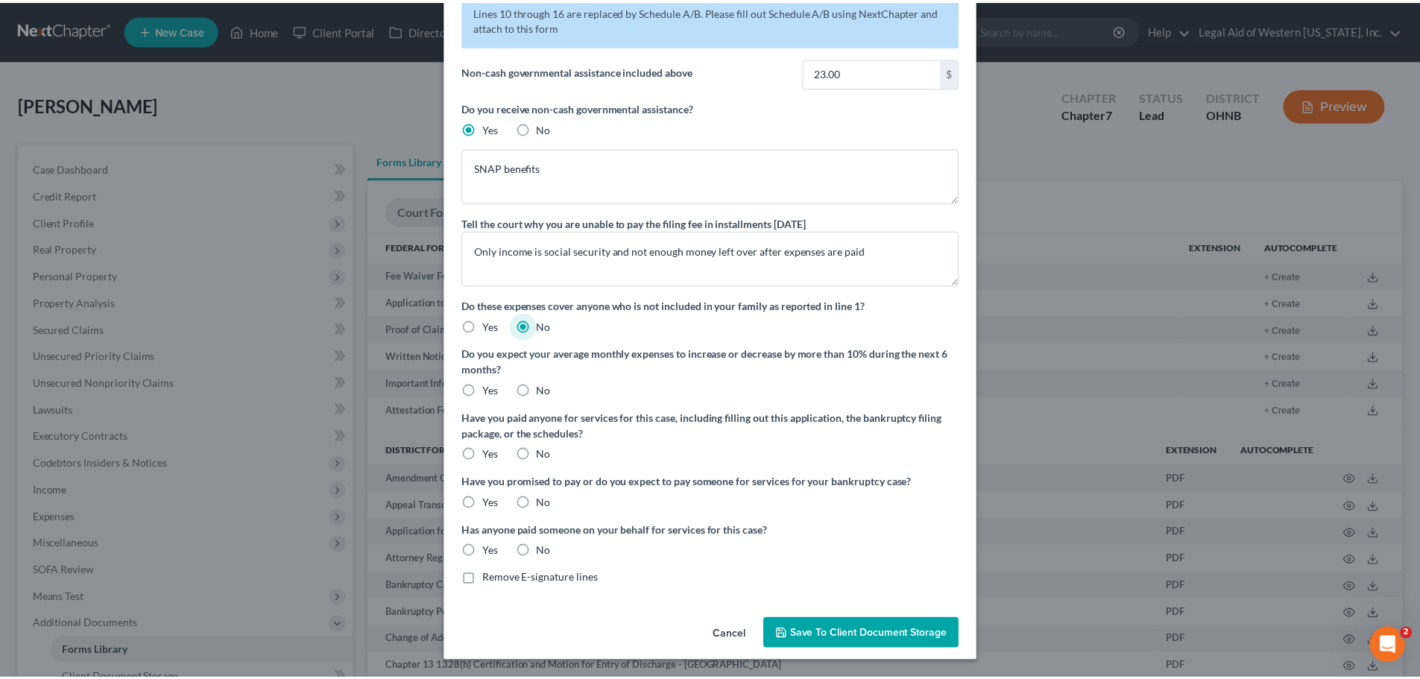
scroll to position [77, 0]
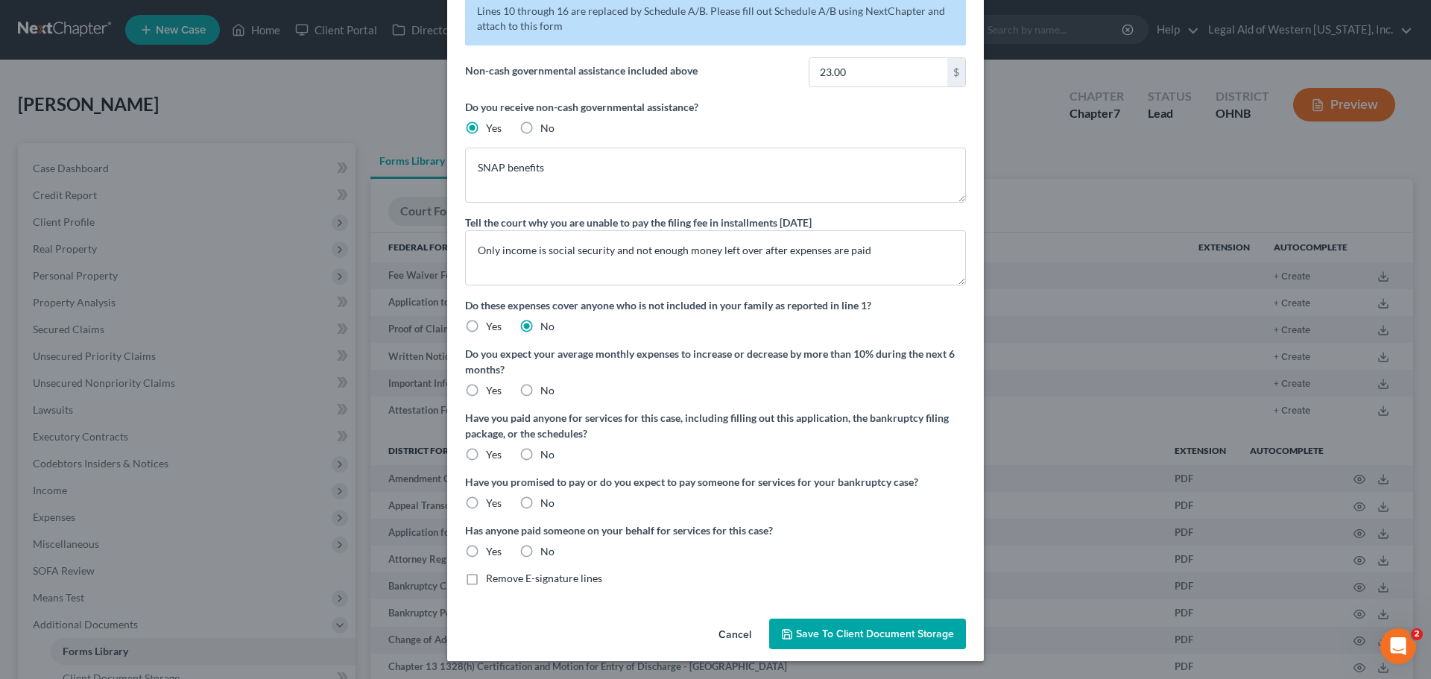
click at [540, 391] on label "No" at bounding box center [547, 390] width 14 height 15
click at [546, 391] on input "No" at bounding box center [551, 388] width 10 height 10
radio input "true"
click at [540, 455] on label "No" at bounding box center [547, 454] width 14 height 15
click at [546, 455] on input "No" at bounding box center [551, 452] width 10 height 10
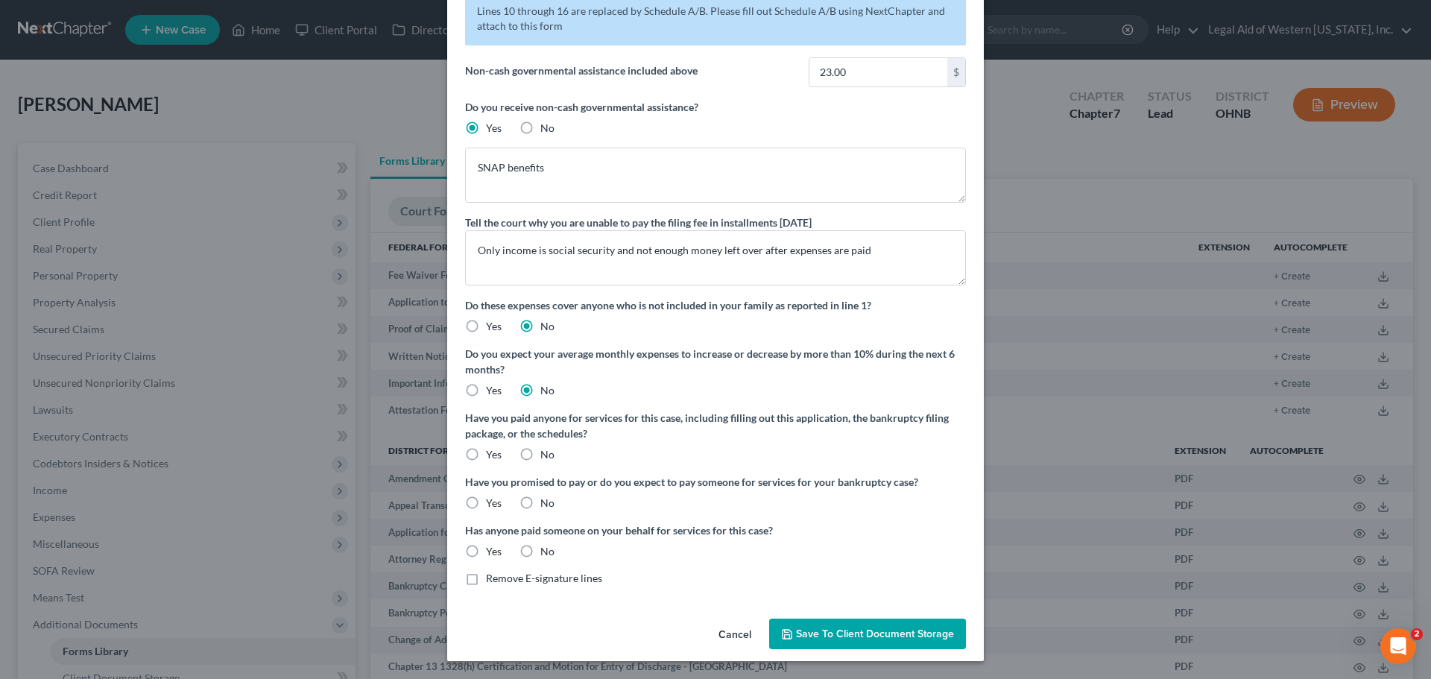
radio input "true"
click at [540, 502] on label "No" at bounding box center [547, 503] width 14 height 15
click at [546, 502] on input "No" at bounding box center [551, 501] width 10 height 10
radio input "true"
click at [540, 550] on label "No" at bounding box center [547, 551] width 14 height 15
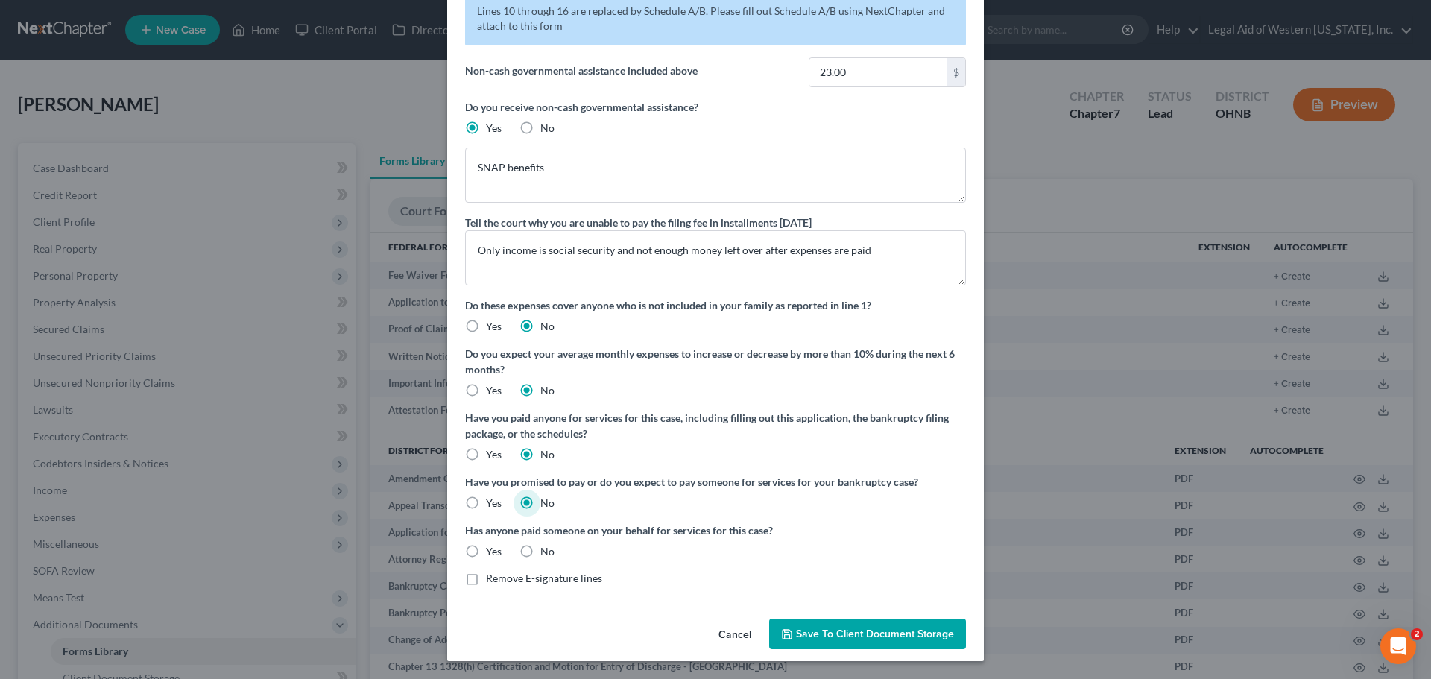
click at [546, 550] on input "No" at bounding box center [551, 549] width 10 height 10
radio input "true"
click at [486, 583] on label "Remove E-signature lines" at bounding box center [544, 578] width 116 height 15
click at [492, 580] on input "Remove E-signature lines" at bounding box center [497, 576] width 10 height 10
checkbox input "true"
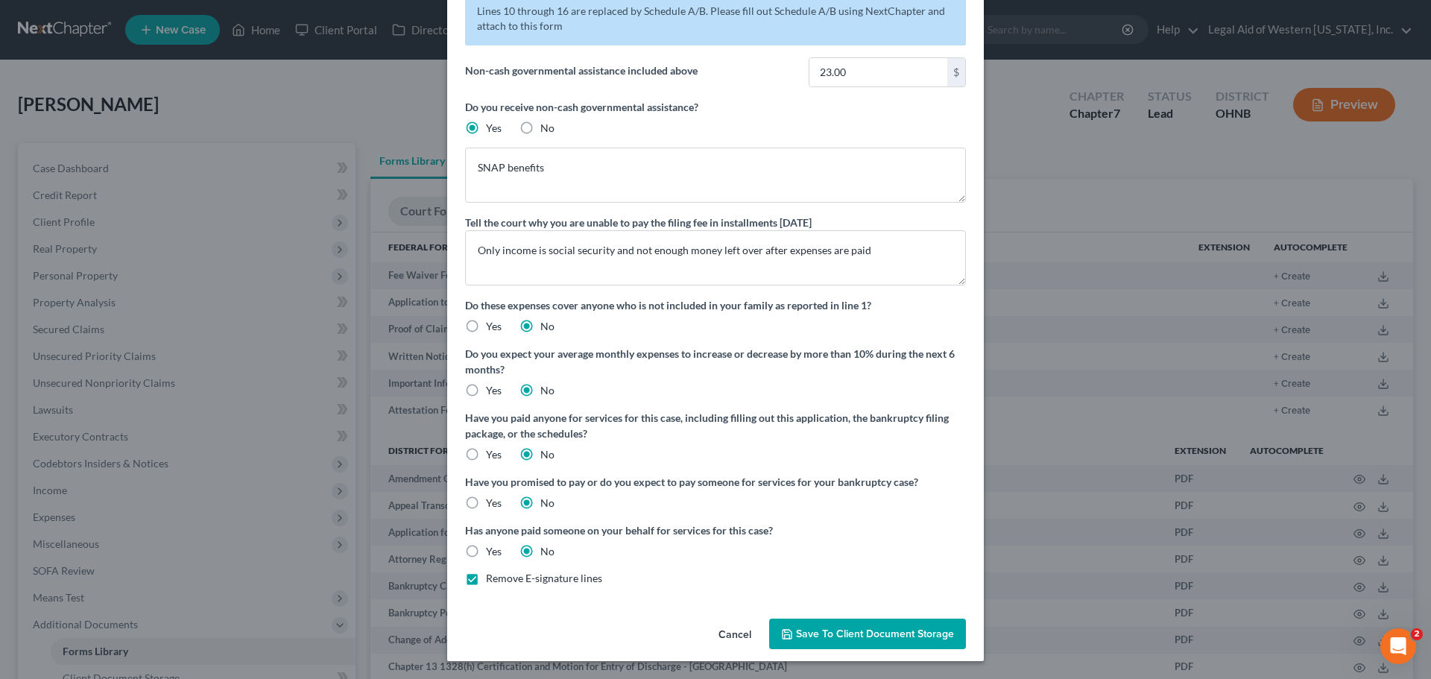
click at [868, 636] on span "Save to Client Document Storage" at bounding box center [875, 633] width 158 height 13
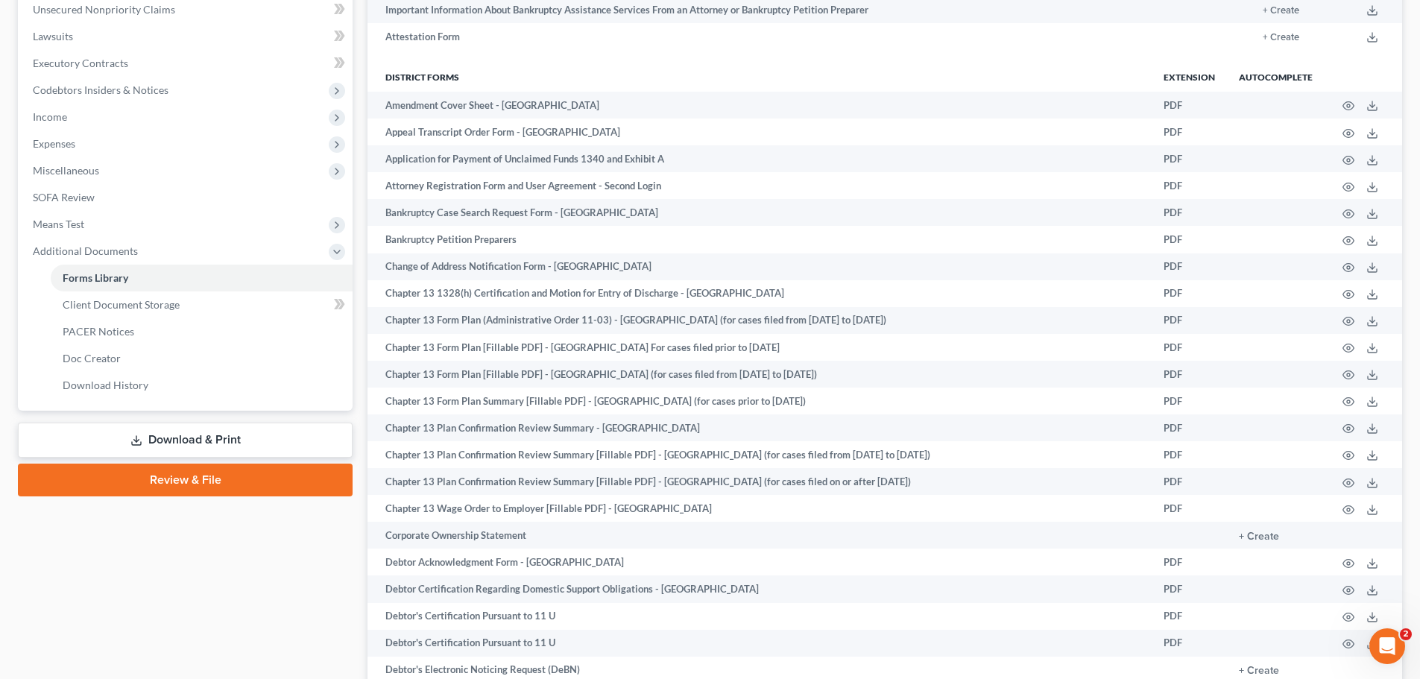
scroll to position [373, 0]
click at [227, 307] on link "Client Document Storage" at bounding box center [202, 305] width 302 height 27
select select "5"
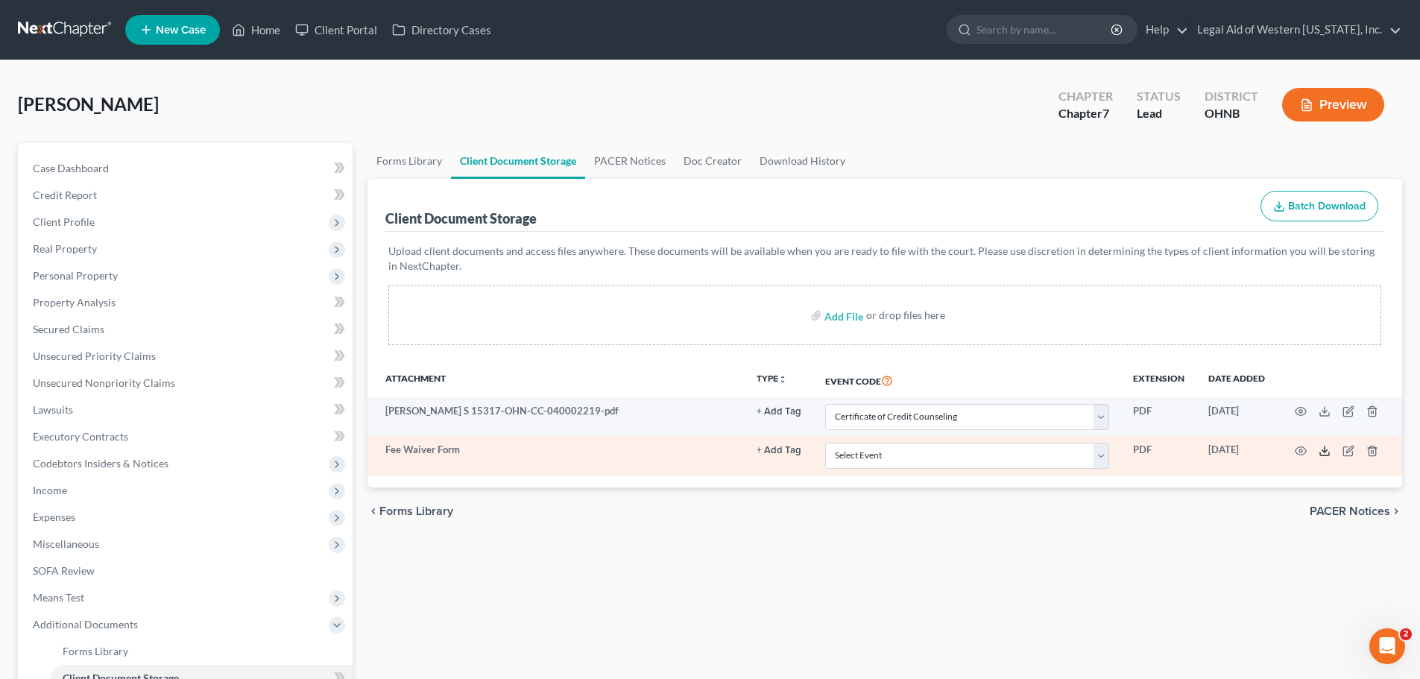
click at [1323, 450] on icon at bounding box center [1324, 451] width 12 height 12
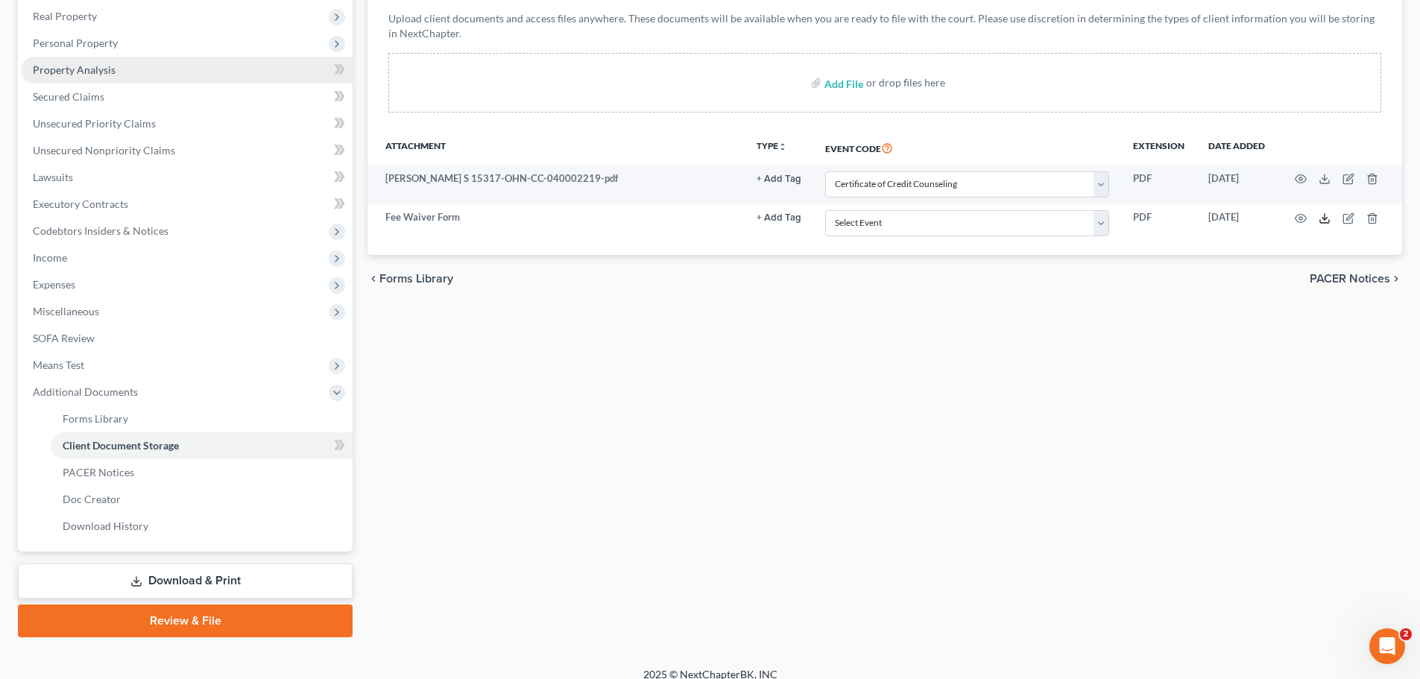
scroll to position [247, 0]
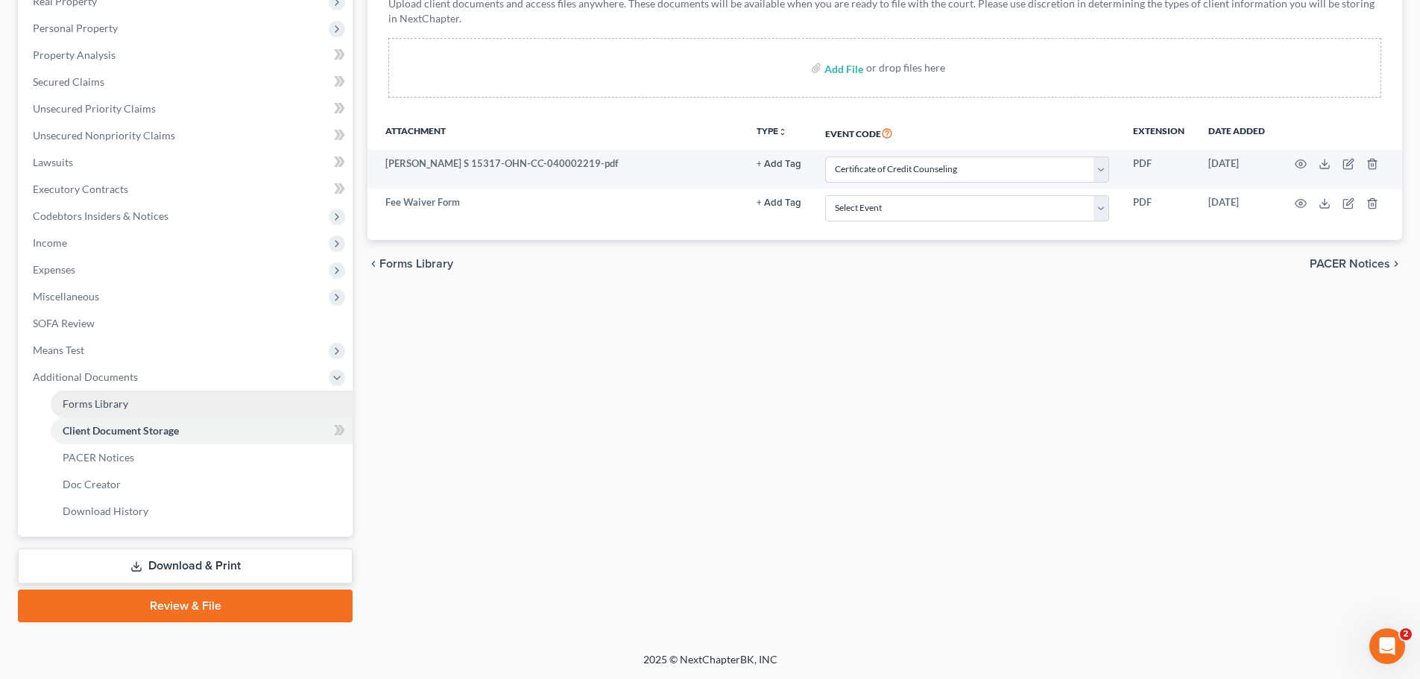
click at [172, 396] on link "Forms Library" at bounding box center [202, 403] width 302 height 27
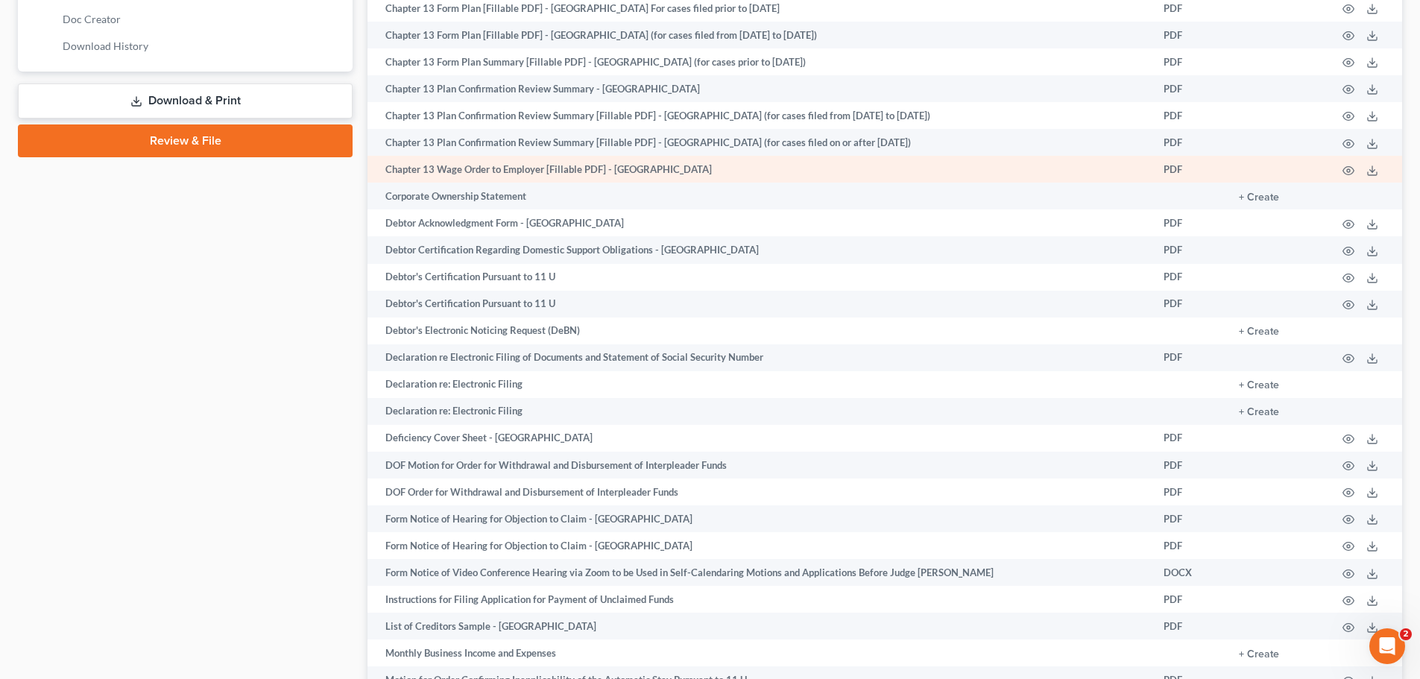
scroll to position [745, 0]
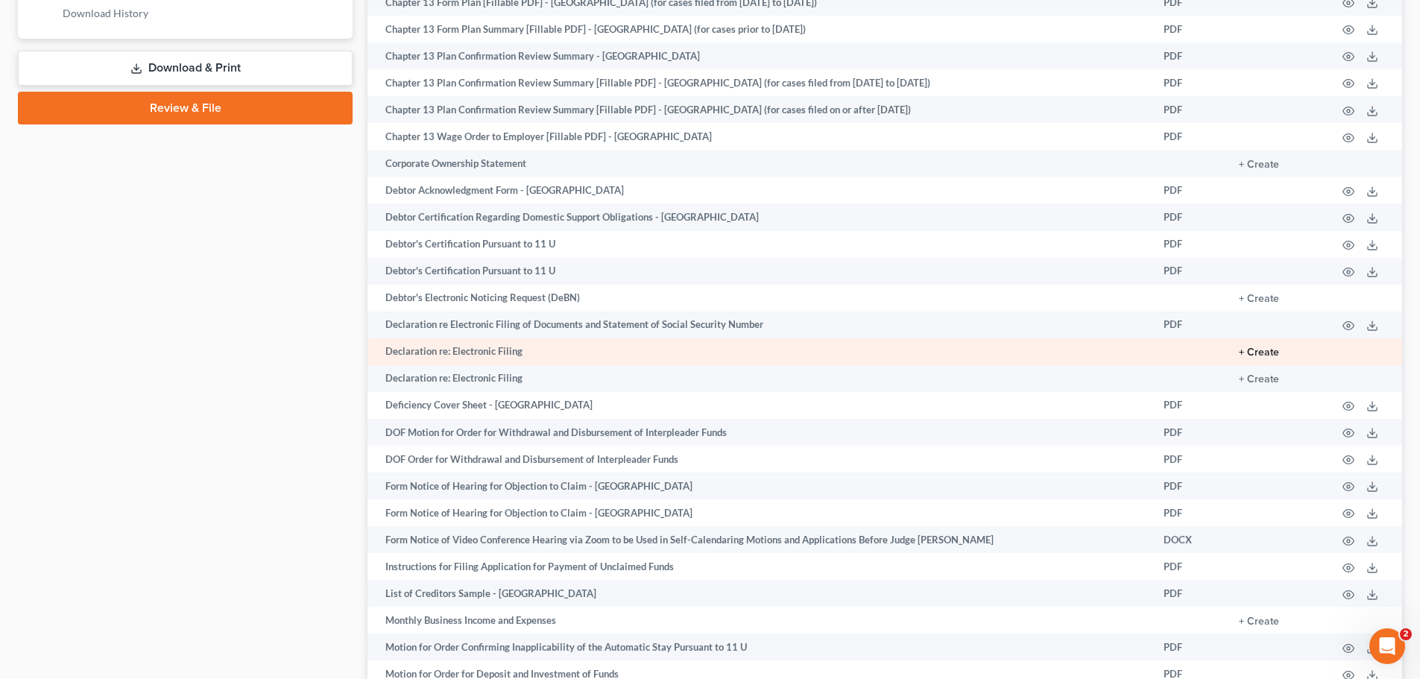
click at [1275, 352] on button "+ Create" at bounding box center [1258, 352] width 40 height 10
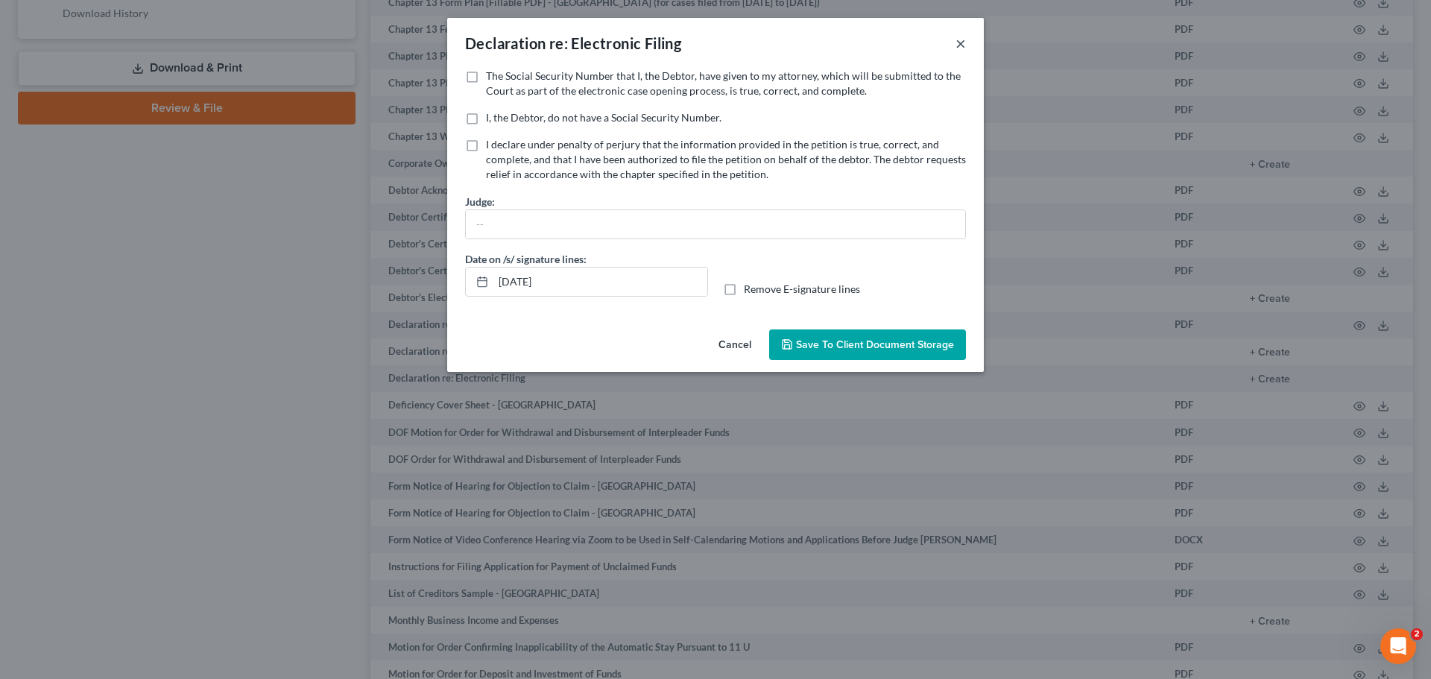
click at [961, 50] on button "×" at bounding box center [960, 43] width 10 height 18
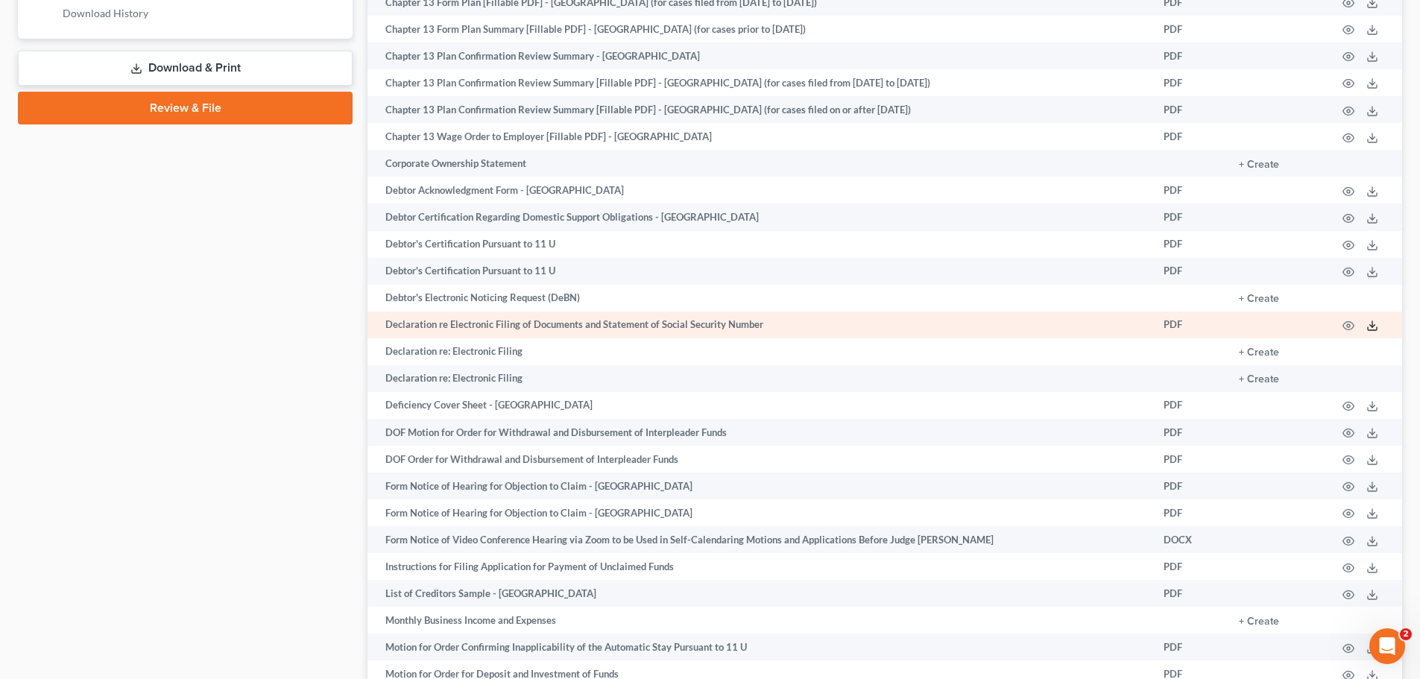
click at [1372, 323] on line at bounding box center [1372, 324] width 0 height 6
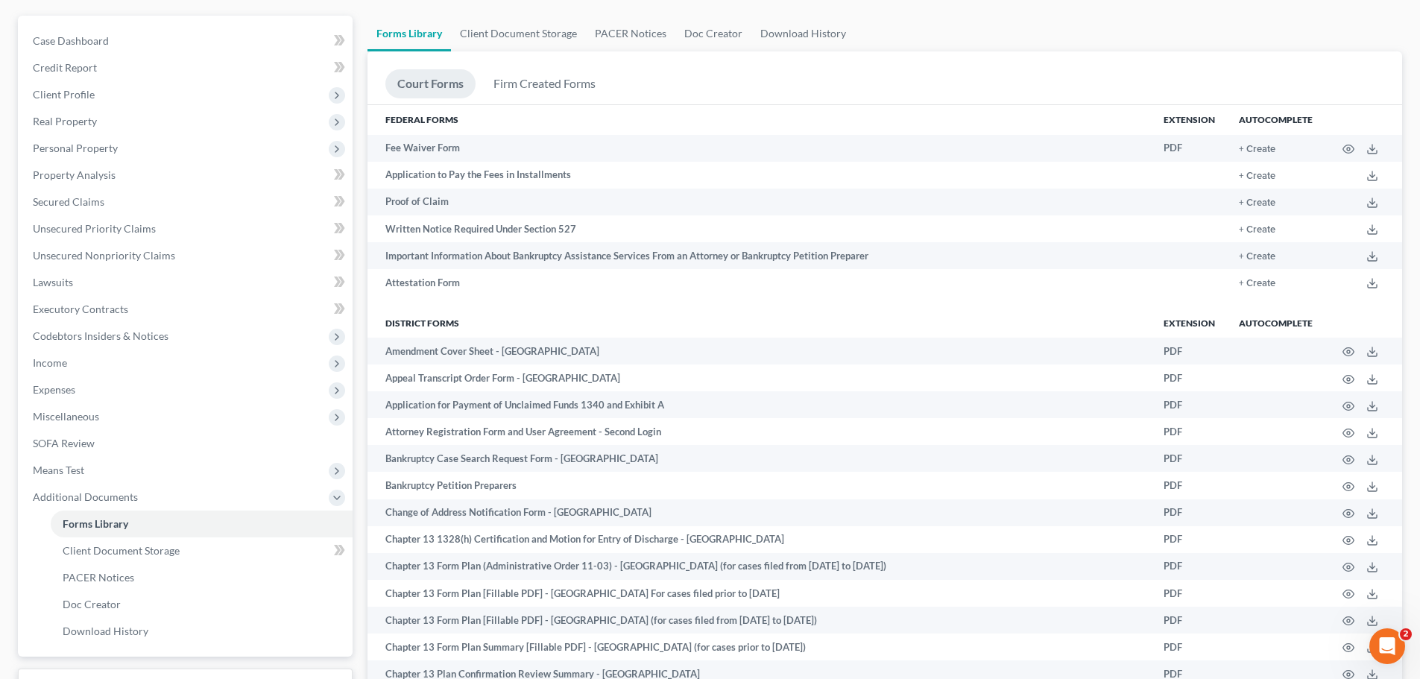
scroll to position [0, 0]
